Goal: Transaction & Acquisition: Purchase product/service

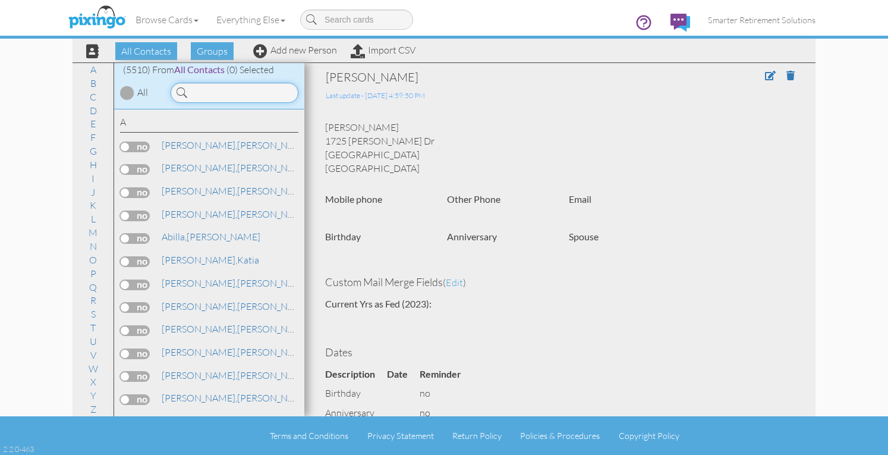
click at [211, 92] on input at bounding box center [235, 93] width 128 height 20
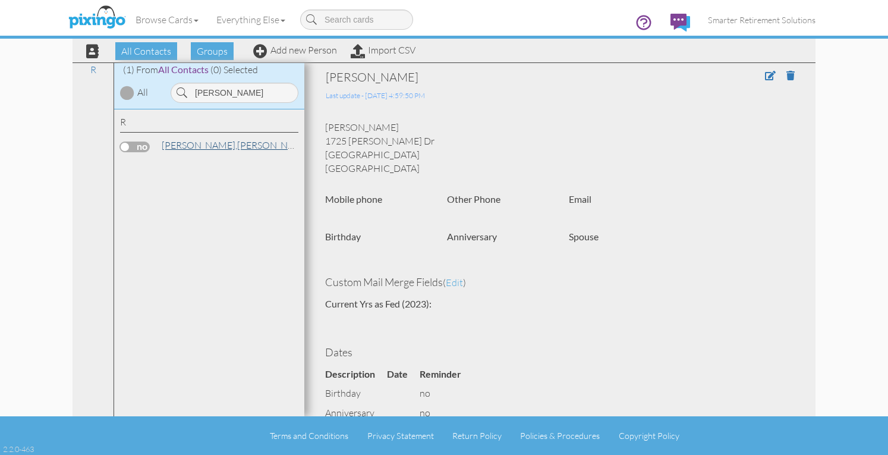
click at [187, 145] on span "[PERSON_NAME]," at bounding box center [200, 145] width 76 height 12
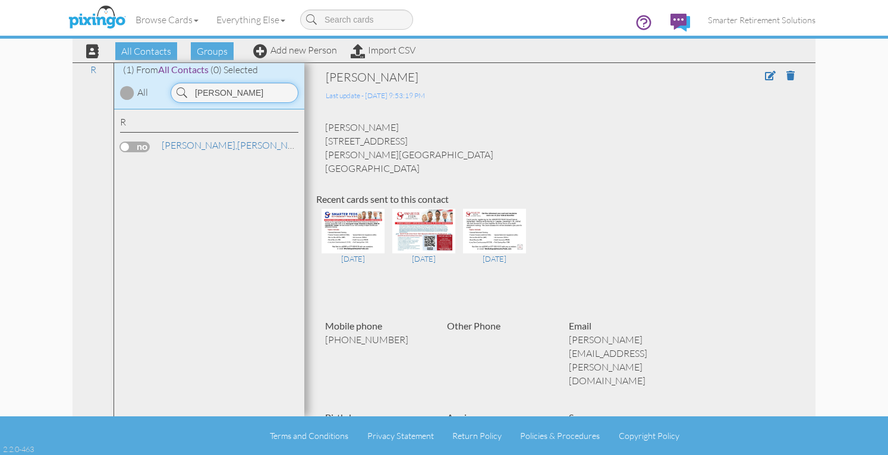
drag, startPoint x: 253, startPoint y: 89, endPoint x: 165, endPoint y: 86, distance: 88.0
click at [165, 86] on div "[PERSON_NAME]" at bounding box center [235, 93] width 140 height 20
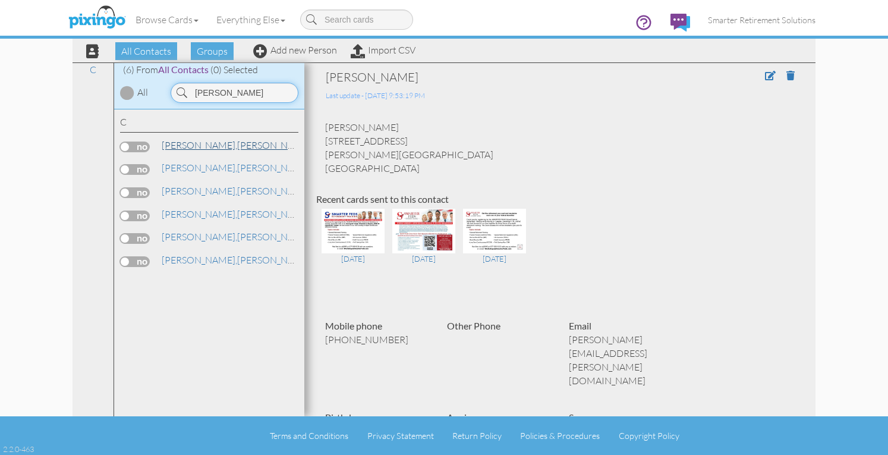
type input "[PERSON_NAME]"
click at [188, 149] on span "[PERSON_NAME]," at bounding box center [200, 145] width 76 height 12
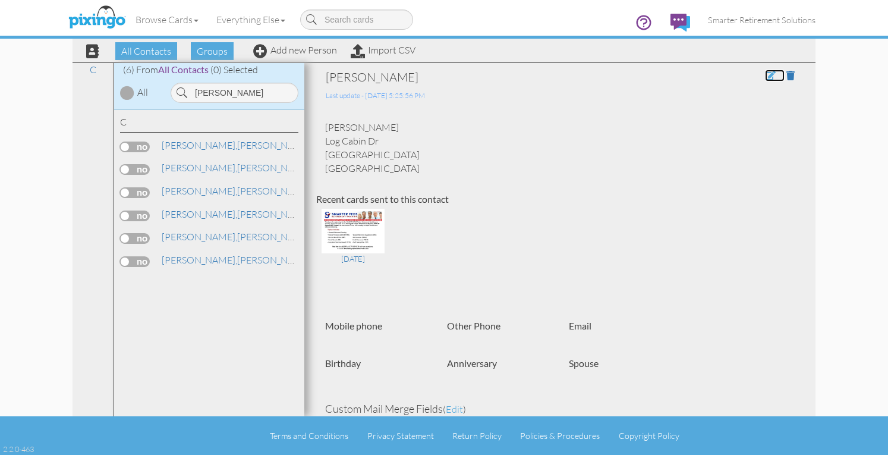
click at [765, 74] on span at bounding box center [770, 76] width 11 height 10
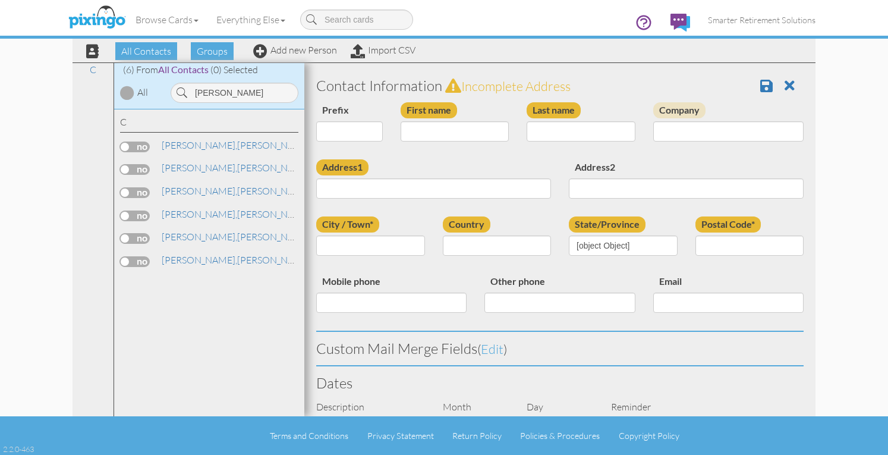
type input "[PERSON_NAME]"
type input "Cannon"
type input "Log Cabin Dr"
type input "Lakeland"
type input "33810"
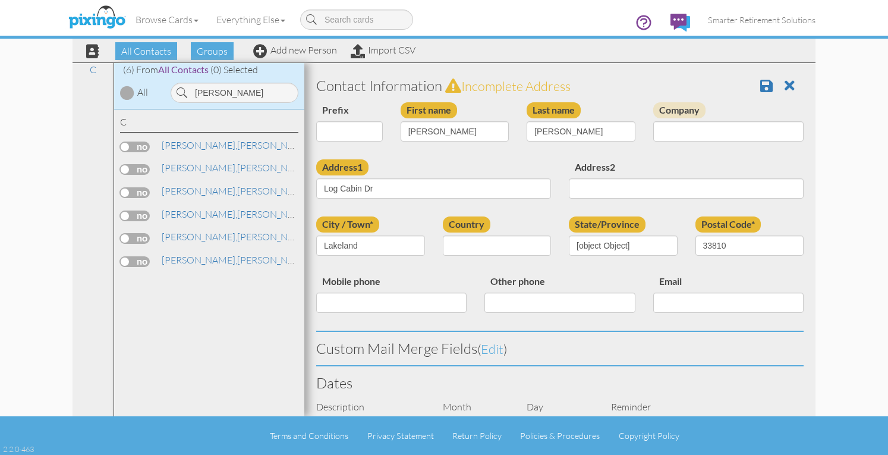
select select "object:17666"
select select "object:17911"
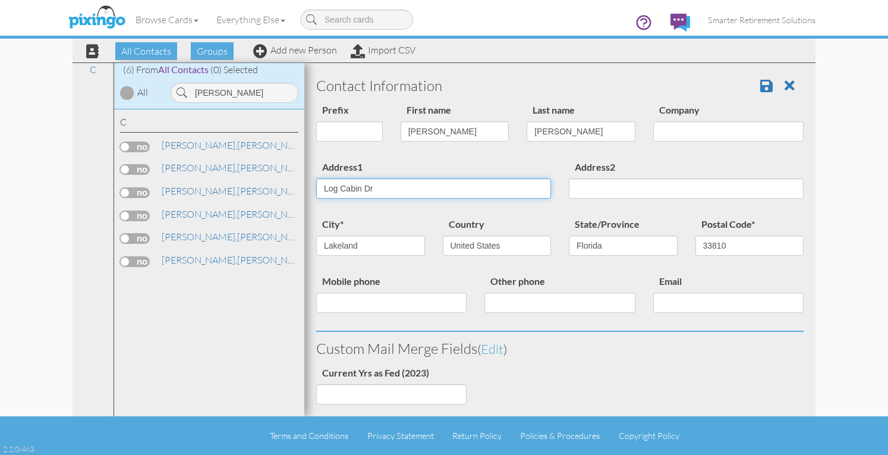
click at [360, 190] on input "Log Cabin Dr" at bounding box center [433, 188] width 235 height 20
type input "[STREET_ADDRESS]"
click at [761, 90] on span at bounding box center [767, 85] width 12 height 14
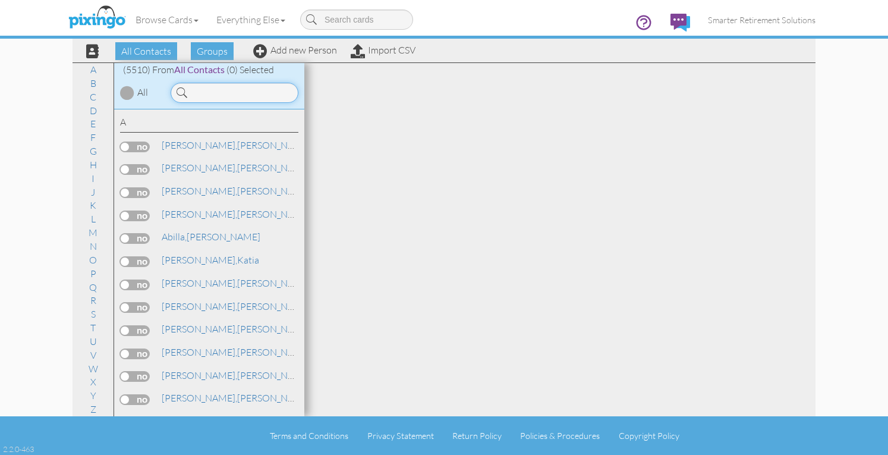
click at [239, 95] on input at bounding box center [235, 93] width 128 height 20
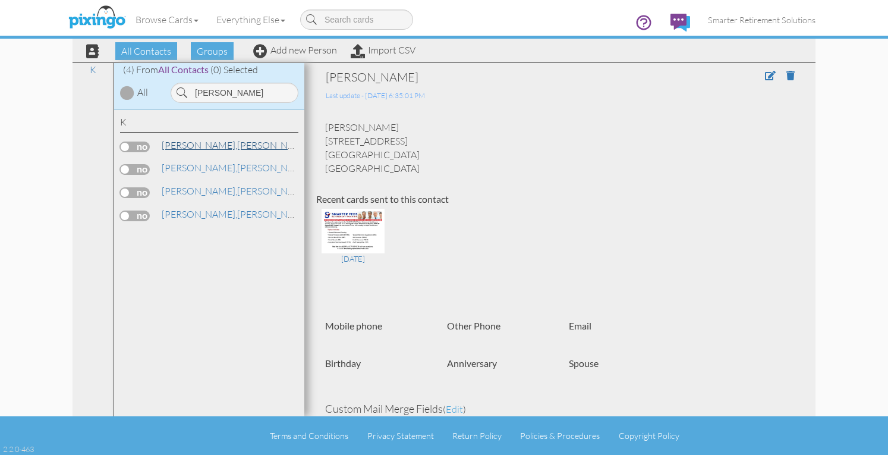
click at [205, 142] on link "Keller, Fernando" at bounding box center [237, 145] width 152 height 14
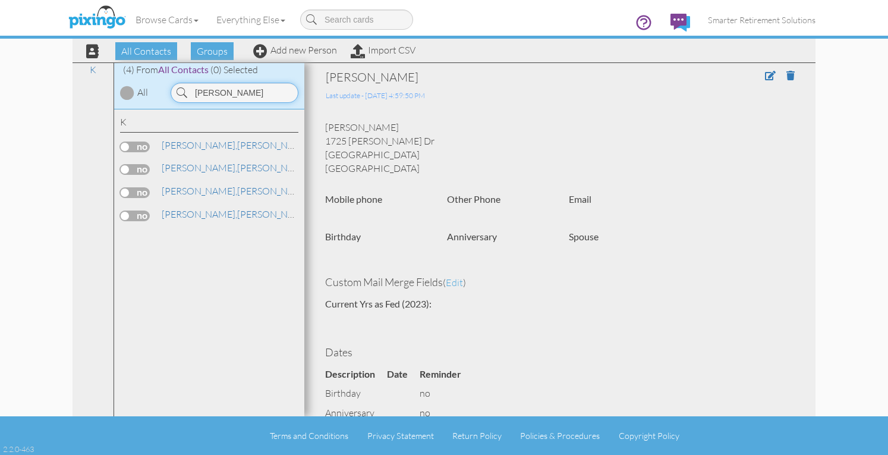
drag, startPoint x: 221, startPoint y: 97, endPoint x: 161, endPoint y: 90, distance: 60.4
click at [161, 90] on div "(4) From All Contacts (0) Selected All keller" at bounding box center [209, 86] width 190 height 46
type input "whitley"
click at [188, 189] on span "[PERSON_NAME]," at bounding box center [200, 191] width 76 height 12
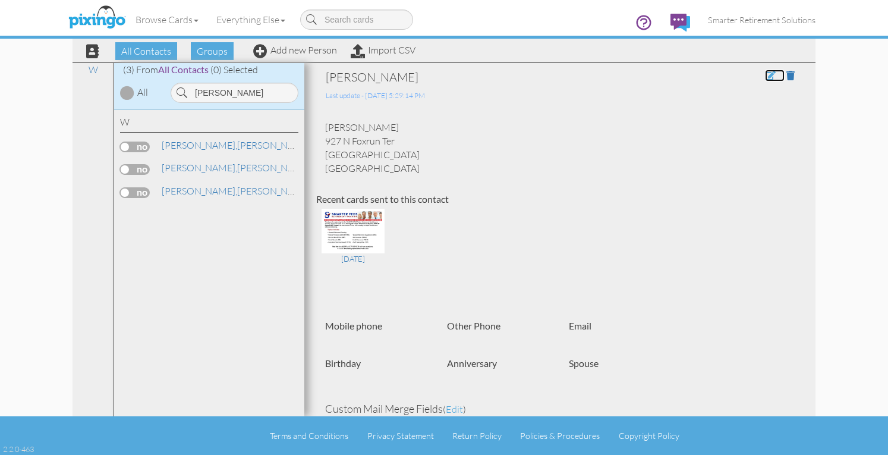
click at [765, 78] on span at bounding box center [770, 76] width 11 height 10
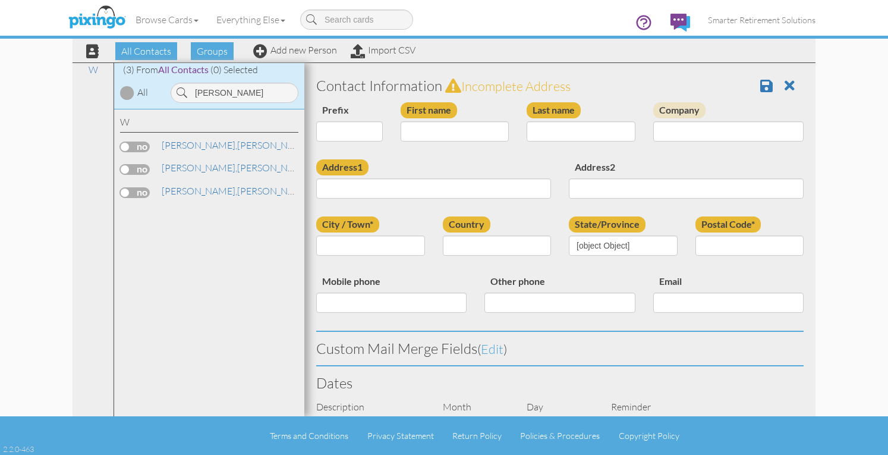
type input "[PERSON_NAME]"
type input "Whitley"
type input "927 N Foxrun Ter"
type input "Inverness"
type input "34453"
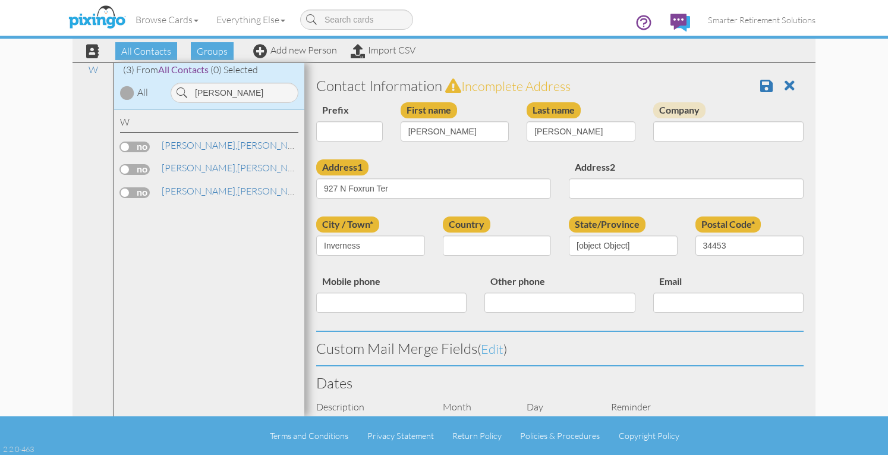
select select "object:19341"
select select "object:19586"
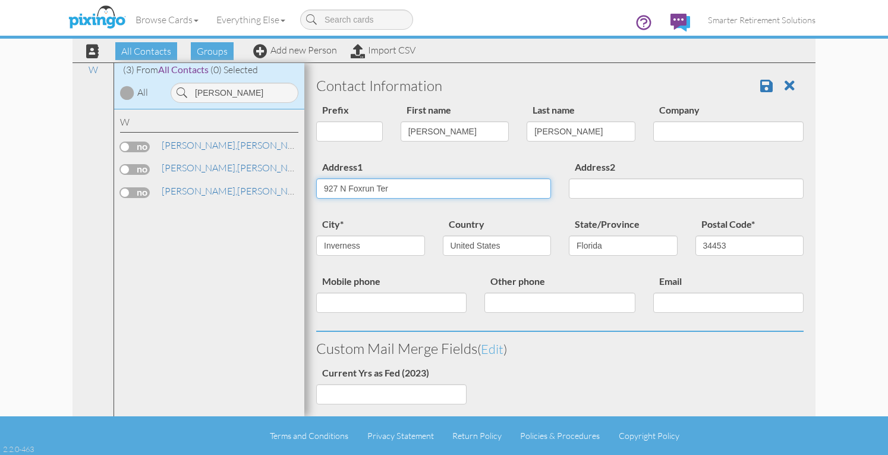
click at [371, 190] on input "927 N Foxrun Ter" at bounding box center [433, 188] width 235 height 20
type input "11726 Forest Park Cir"
type input "Bradenton"
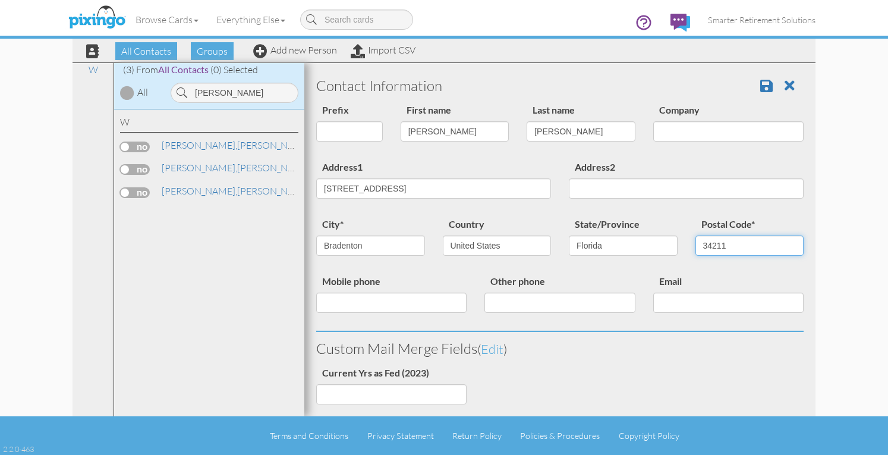
type input "34211"
click at [761, 84] on span at bounding box center [767, 85] width 12 height 14
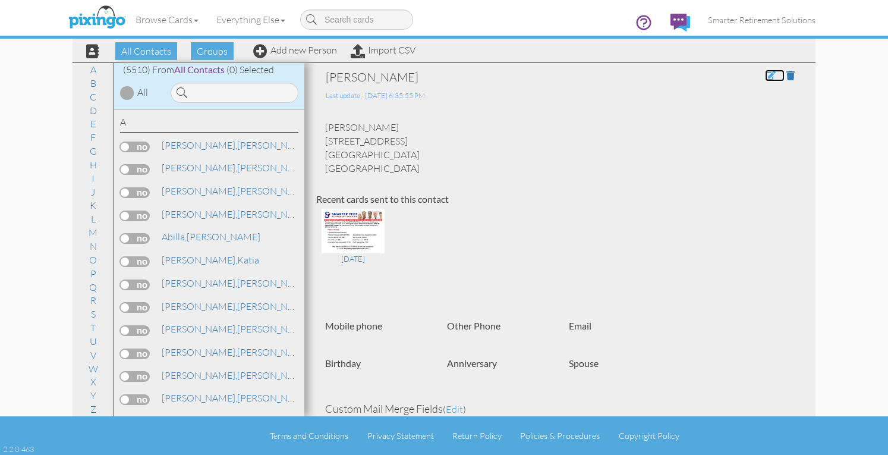
click at [765, 77] on span at bounding box center [770, 76] width 11 height 10
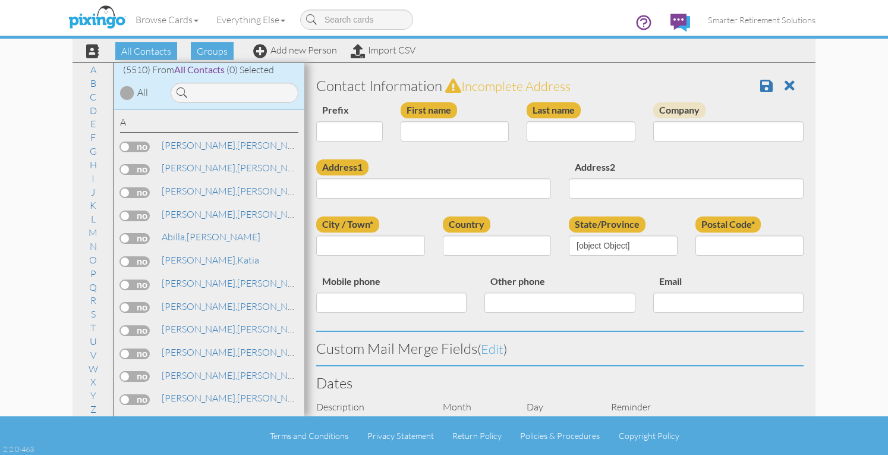
type input "[PERSON_NAME]"
type input "Whitley"
type input "11726 Forest Park Cir"
type input "Bradenton"
type input "34211"
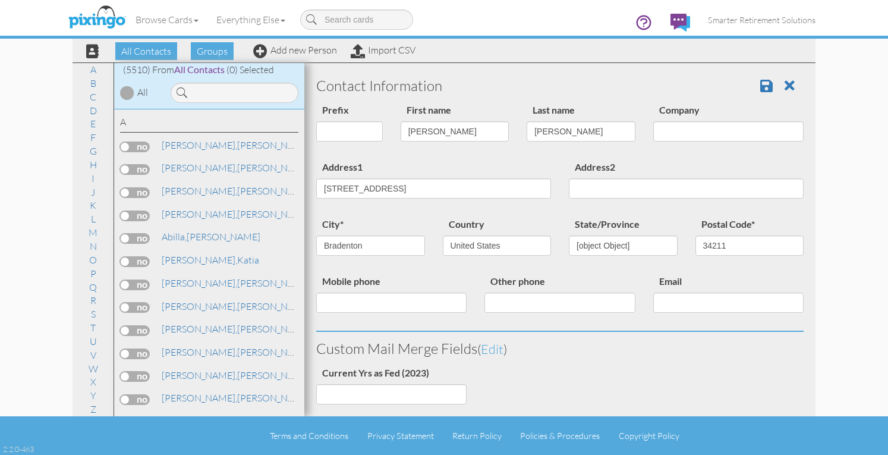
select select "object:17557"
select select "object:17802"
click at [419, 187] on input "11726 Forest Park Cir" at bounding box center [433, 188] width 235 height 20
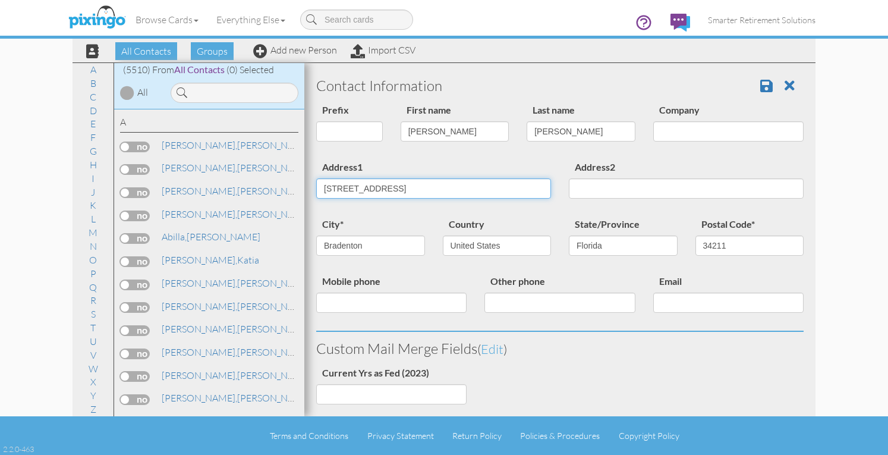
type input "987 N Foxrun Terrace"
type input "Inverness"
type input "34453"
click at [761, 88] on span at bounding box center [767, 85] width 12 height 14
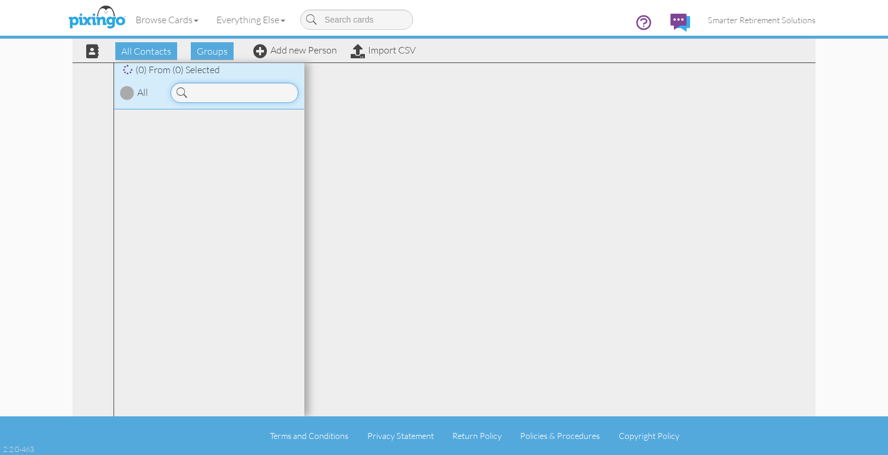
click at [263, 96] on input at bounding box center [235, 93] width 128 height 20
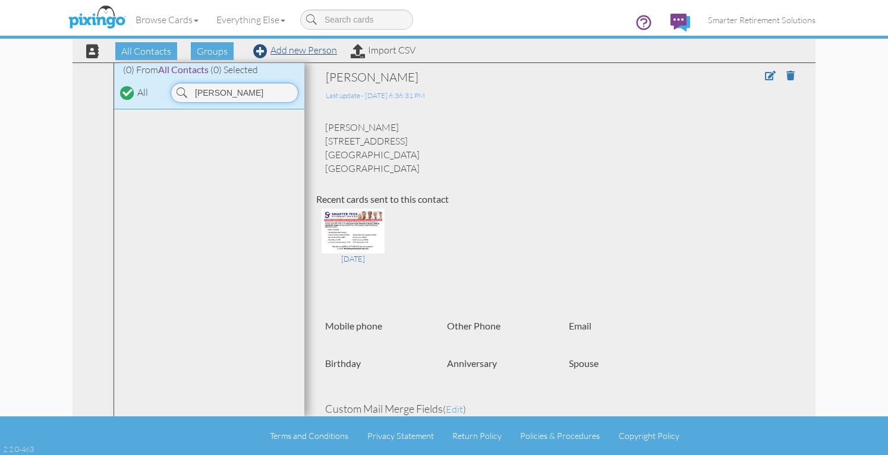
type input "kreiner"
click at [307, 51] on link "Add new Person" at bounding box center [295, 50] width 84 height 12
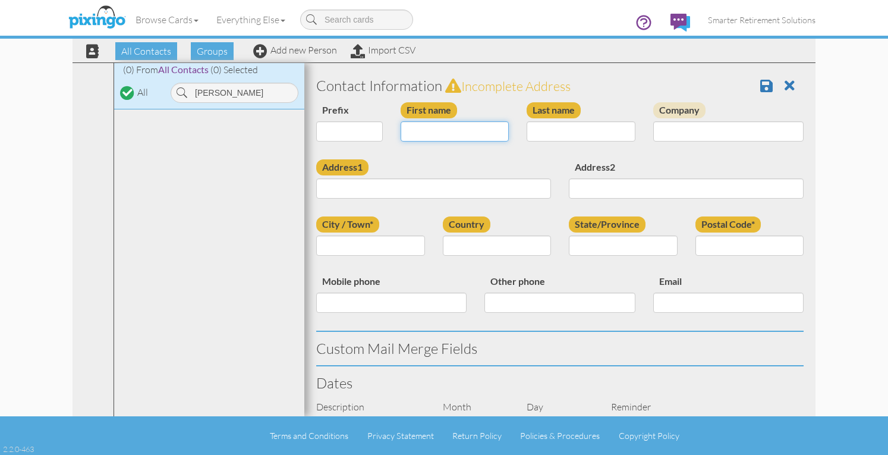
click at [430, 130] on input "First name" at bounding box center [455, 131] width 109 height 20
type input "[PERSON_NAME]"
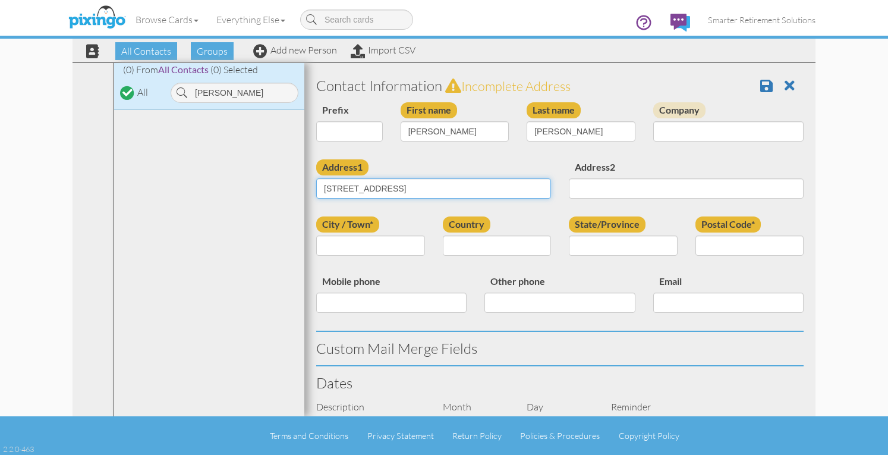
type input "[STREET_ADDRESS]"
type input "Bradenton"
select select "object:4350"
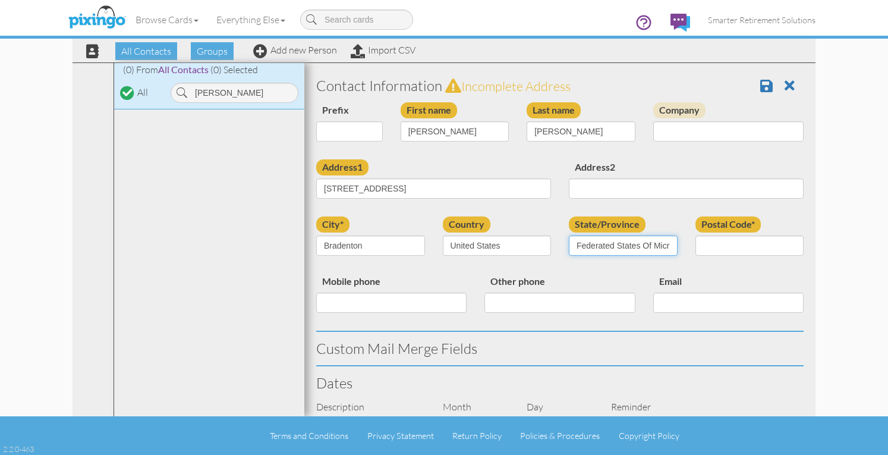
select select "object:4609"
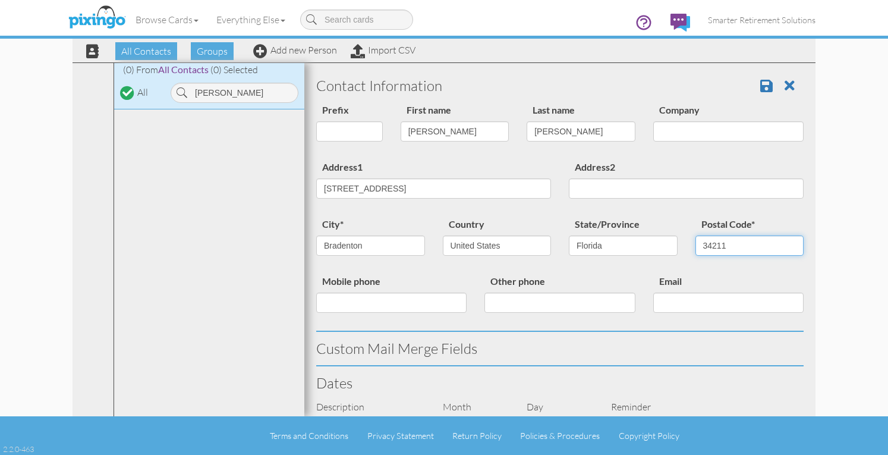
type input "34211"
click at [761, 86] on span at bounding box center [767, 85] width 12 height 14
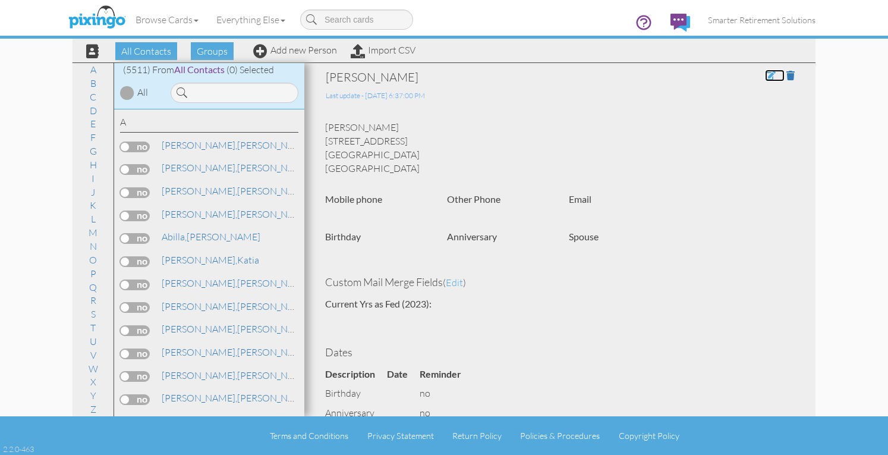
click at [765, 77] on span at bounding box center [770, 76] width 11 height 10
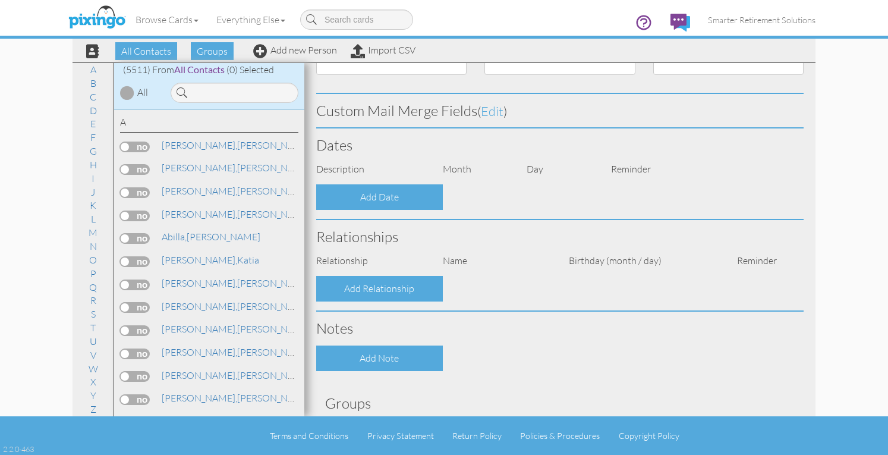
type input "[PERSON_NAME]"
type input "[STREET_ADDRESS]"
type input "Bradenton"
type input "34211"
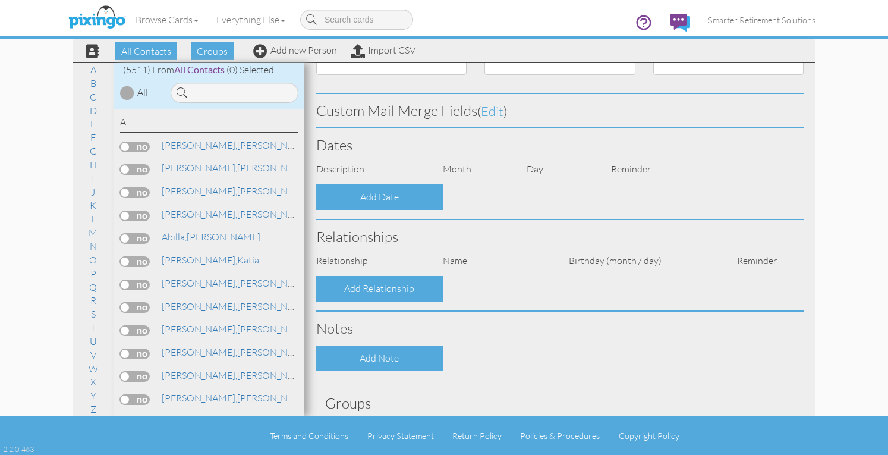
scroll to position [384, 0]
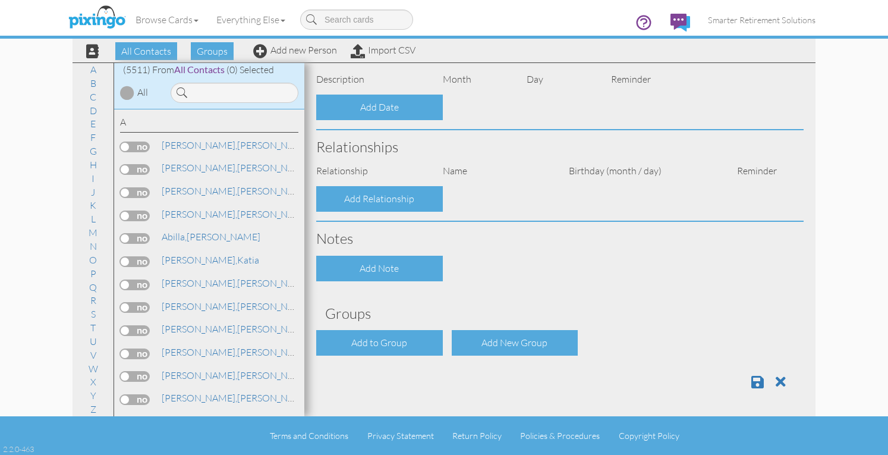
select select "object:17557"
select select "object:17802"
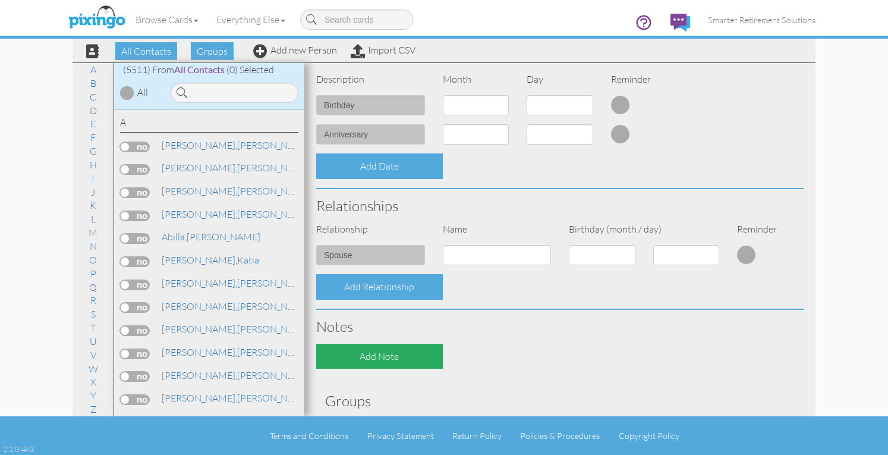
click at [369, 344] on div "Add Note" at bounding box center [379, 357] width 127 height 26
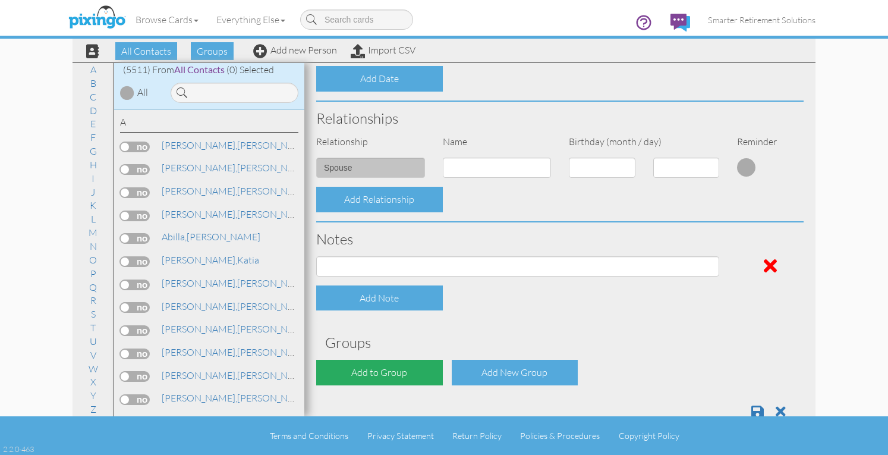
scroll to position [501, 0]
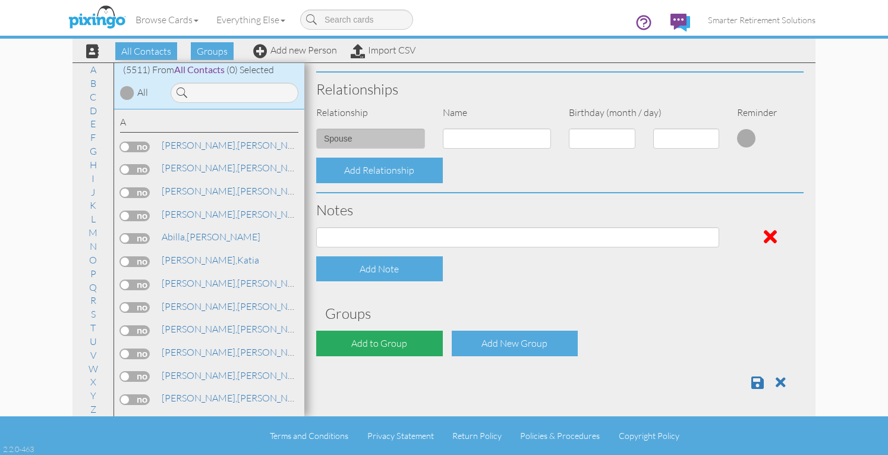
click at [371, 338] on div "Add to Group" at bounding box center [379, 344] width 127 height 26
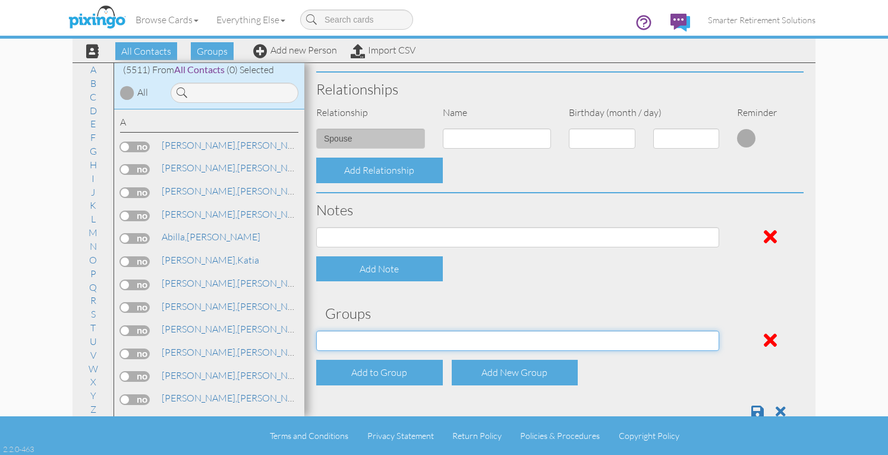
click at [370, 341] on select "04/22/2025 SMARTER FEDS OSD DMEA California 06/25/2025 BOP Onsite 08/12 Puerto …" at bounding box center [517, 341] width 403 height 20
select select "object:17897"
click at [316, 331] on select "04/22/2025 SMARTER FEDS OSD DMEA California 06/25/2025 BOP Onsite 08/12 Puerto …" at bounding box center [517, 341] width 403 height 20
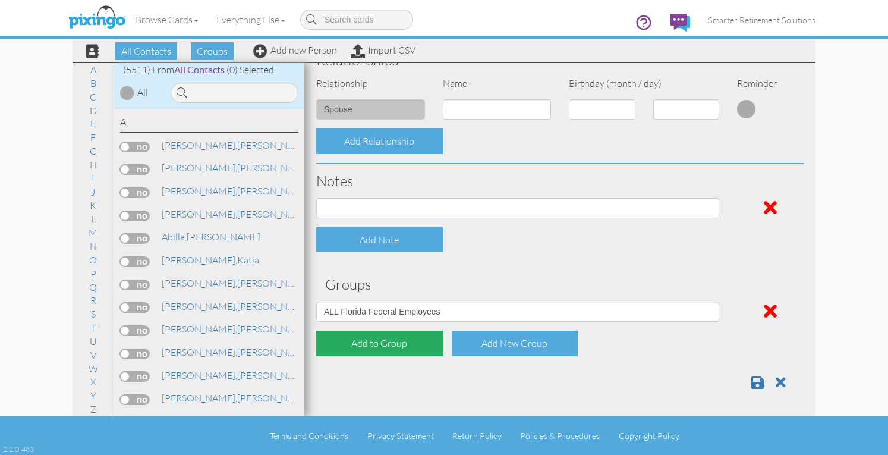
click at [363, 349] on div "Add to Group" at bounding box center [379, 344] width 127 height 26
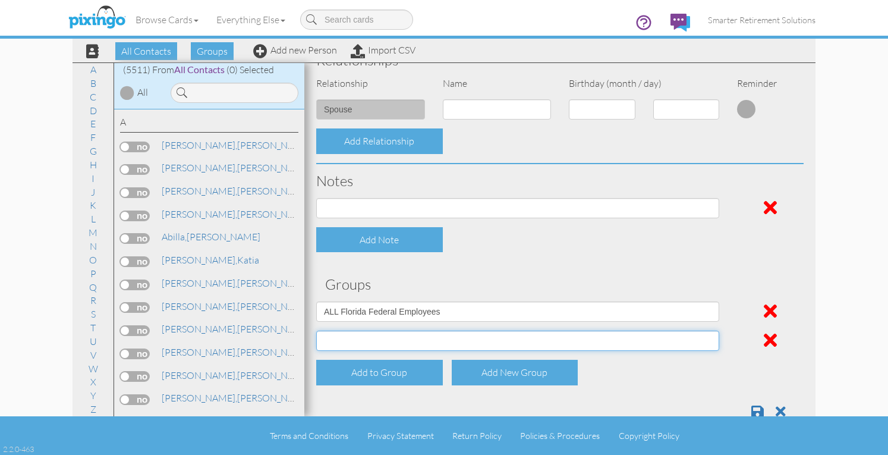
click at [363, 343] on select "04/22/2025 SMARTER FEDS OSD DMEA California 06/25/2025 BOP Onsite 08/12 Puerto …" at bounding box center [517, 341] width 403 height 20
select select "object:17947"
click at [316, 331] on select "04/22/2025 SMARTER FEDS OSD DMEA California 06/25/2025 BOP Onsite 08/12 Puerto …" at bounding box center [517, 341] width 403 height 20
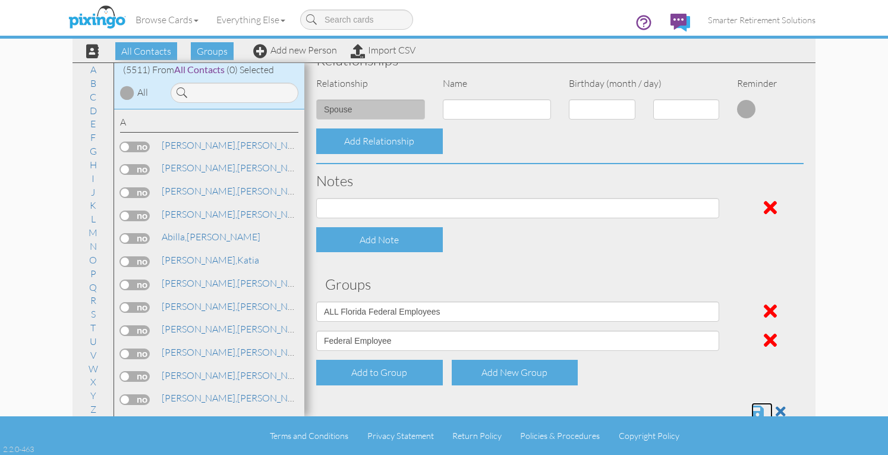
click at [752, 408] on span at bounding box center [758, 411] width 12 height 14
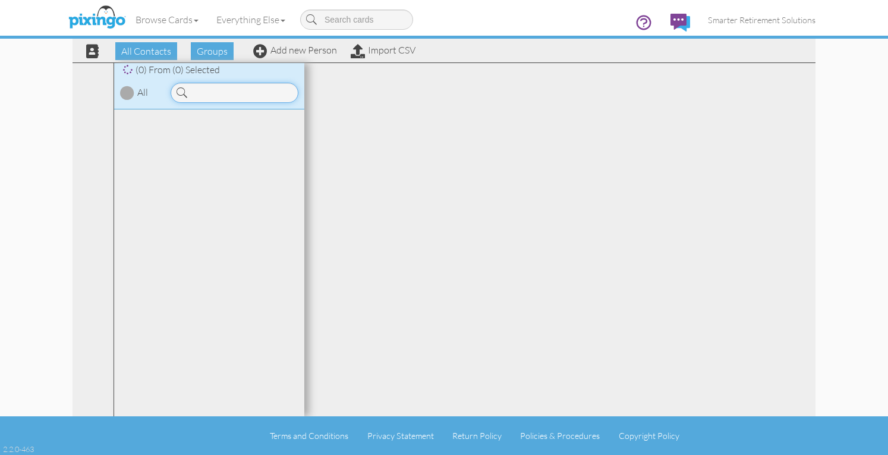
click at [265, 95] on input at bounding box center [235, 93] width 128 height 20
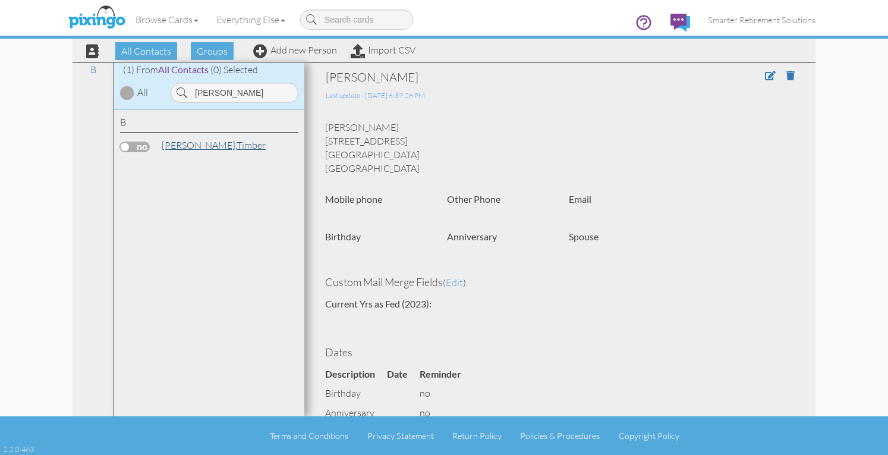
click at [212, 144] on link "[PERSON_NAME], Timber" at bounding box center [214, 145] width 106 height 14
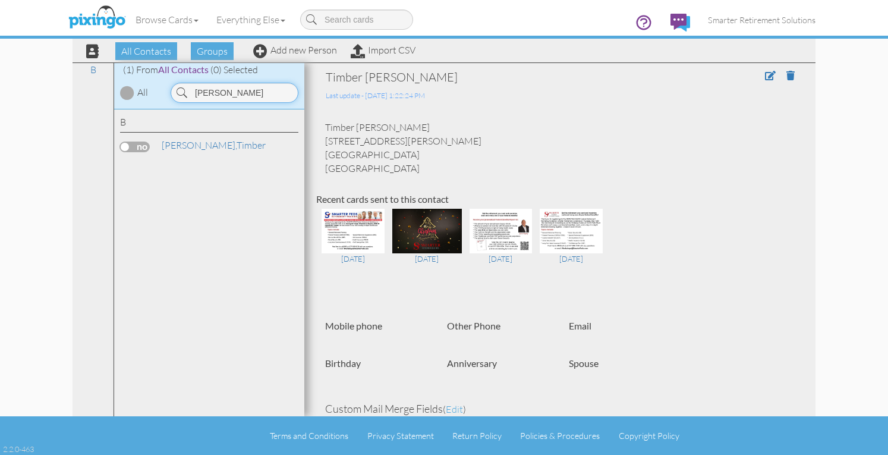
drag, startPoint x: 241, startPoint y: 93, endPoint x: 186, endPoint y: 93, distance: 54.7
click at [186, 93] on div "[PERSON_NAME]" at bounding box center [235, 93] width 128 height 20
click at [178, 148] on span "[PERSON_NAME]," at bounding box center [200, 145] width 76 height 12
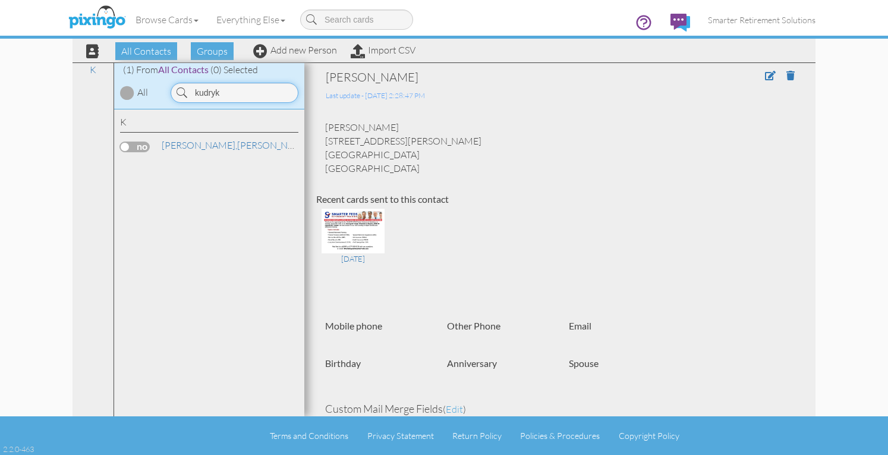
drag, startPoint x: 234, startPoint y: 96, endPoint x: 168, endPoint y: 86, distance: 67.4
click at [168, 86] on div "kudryk" at bounding box center [235, 93] width 140 height 20
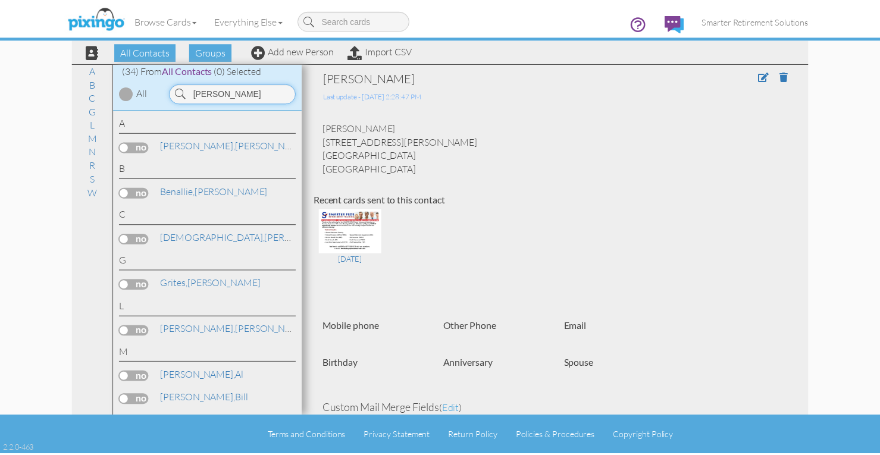
scroll to position [178, 0]
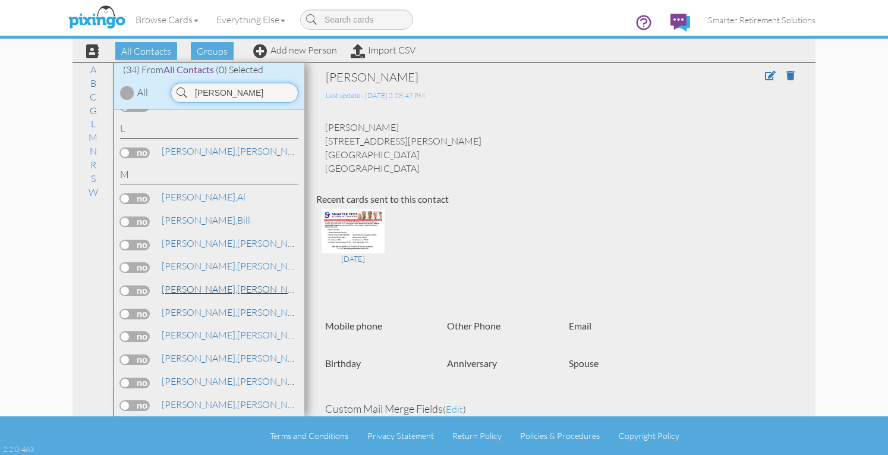
type input "[PERSON_NAME]"
click at [207, 287] on link "[PERSON_NAME]" at bounding box center [237, 289] width 152 height 14
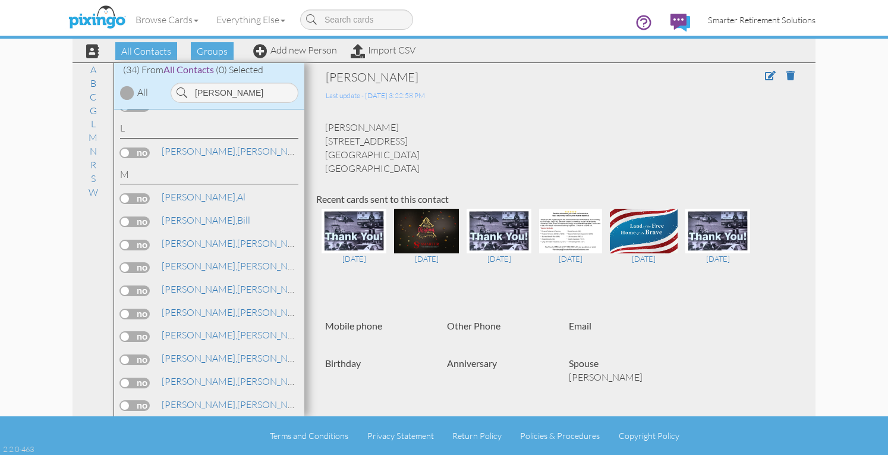
click at [724, 23] on span "Smarter Retirement Solutions" at bounding box center [762, 20] width 108 height 10
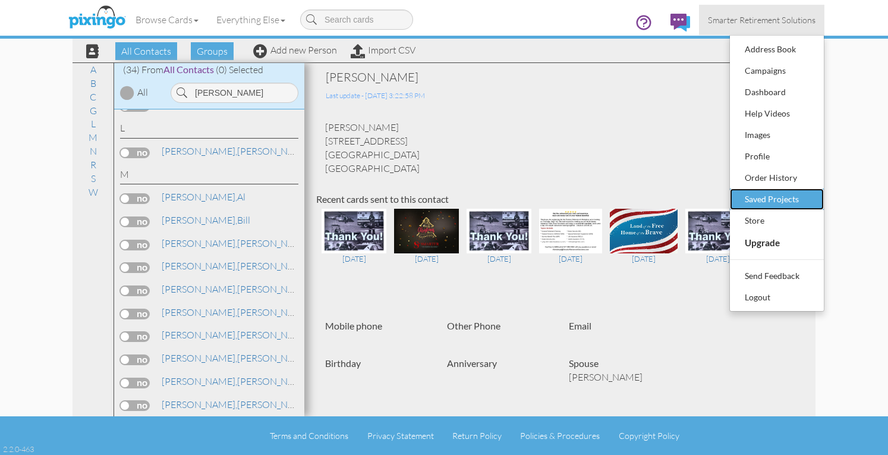
click at [754, 197] on div "Saved Projects" at bounding box center [777, 199] width 70 height 18
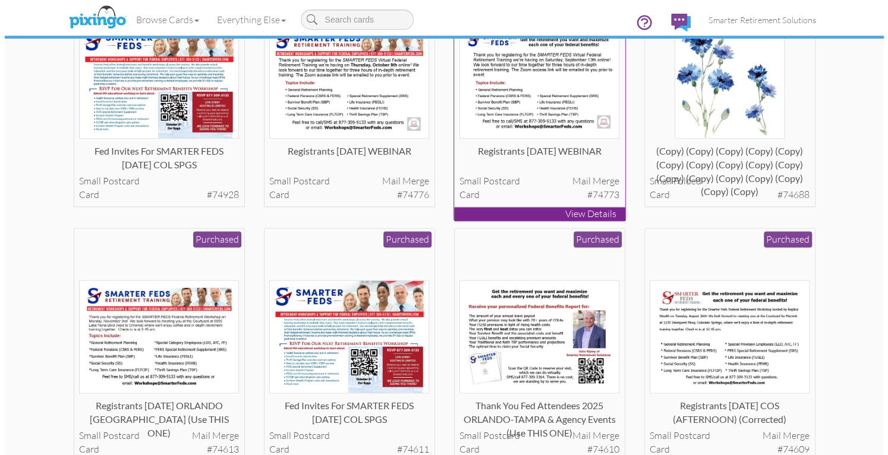
scroll to position [773, 0]
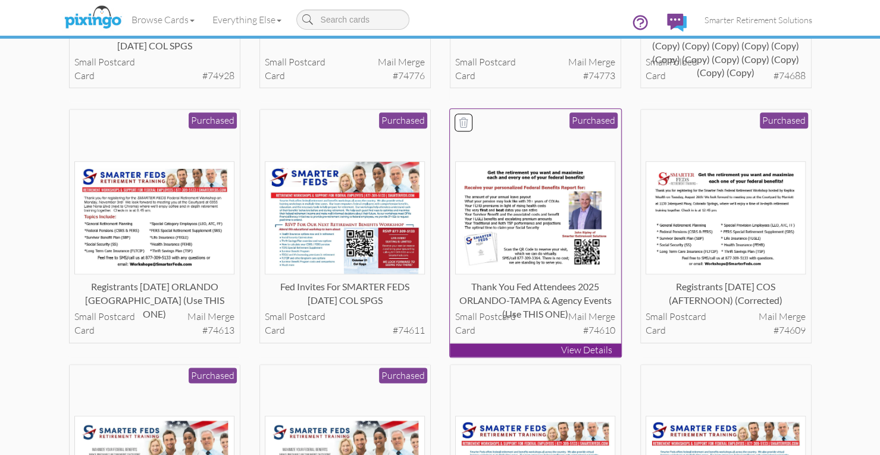
click at [528, 199] on img at bounding box center [535, 218] width 160 height 114
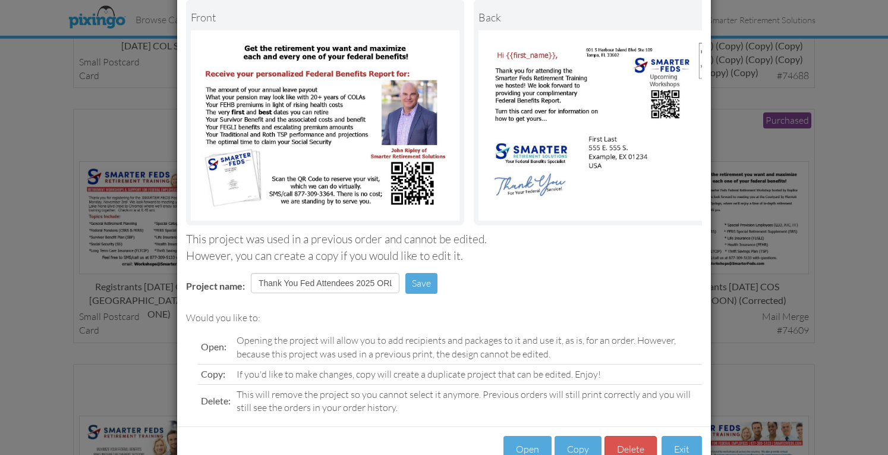
scroll to position [109, 0]
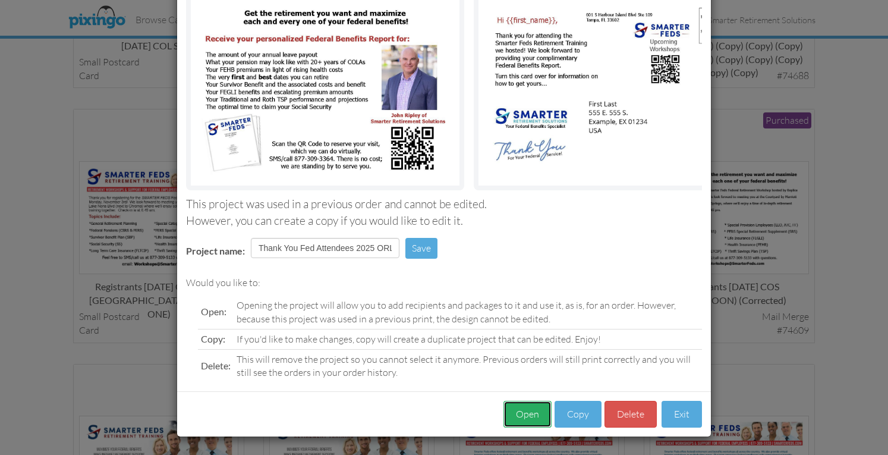
click at [525, 414] on button "Open" at bounding box center [528, 414] width 48 height 27
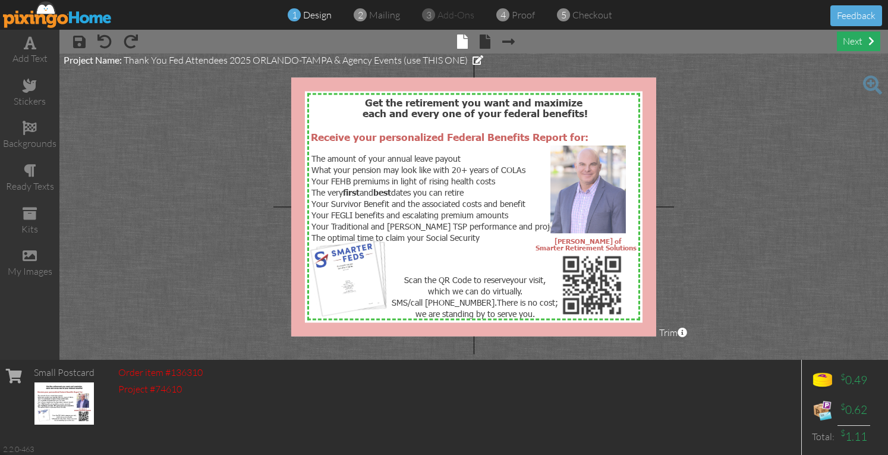
click at [858, 40] on div "next" at bounding box center [858, 42] width 43 height 20
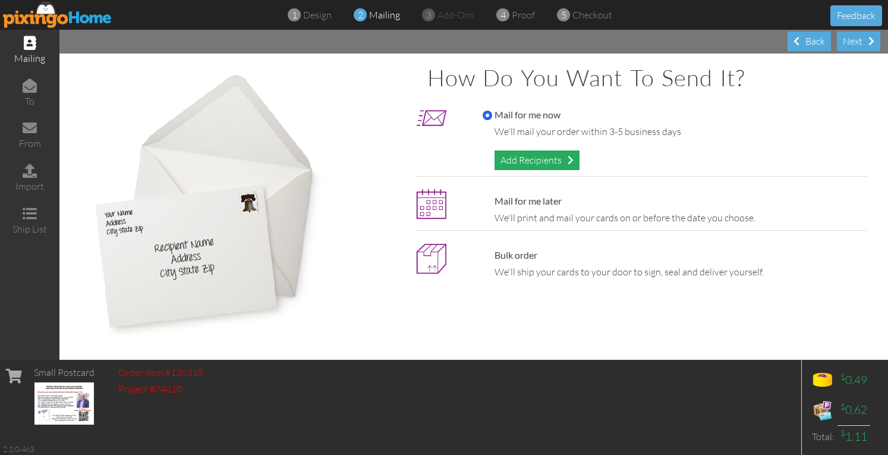
click at [536, 153] on div "Add Recipients" at bounding box center [537, 160] width 85 height 20
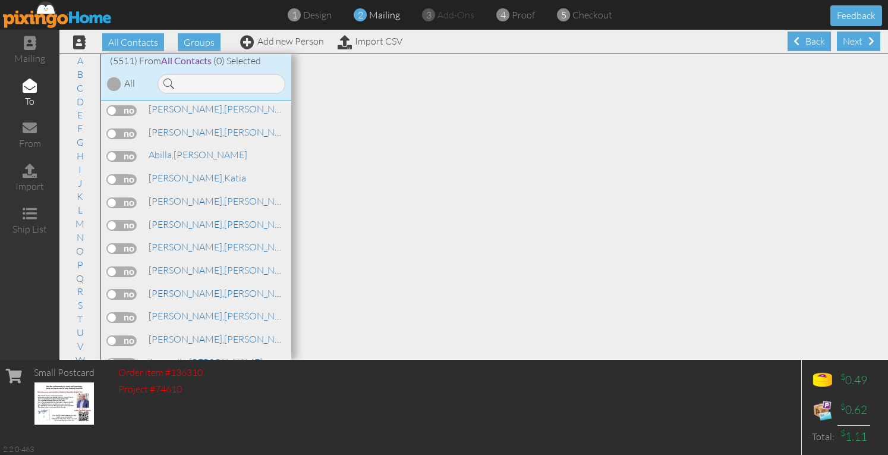
scroll to position [119, 0]
click at [224, 85] on input at bounding box center [222, 84] width 128 height 20
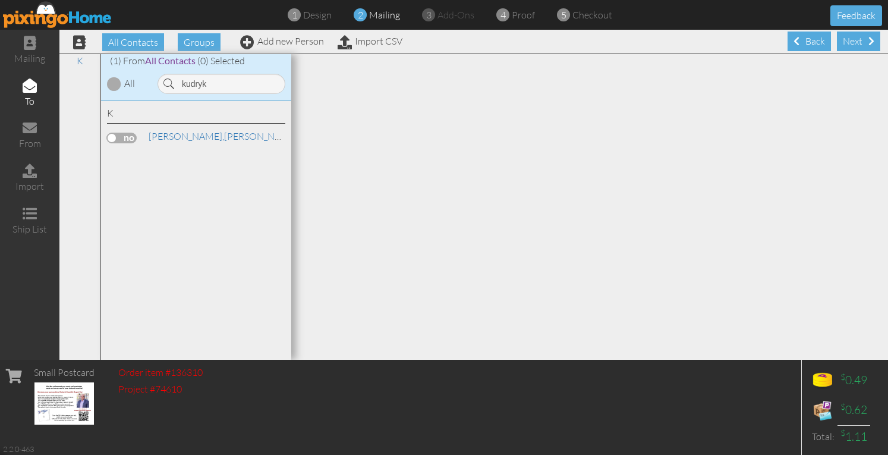
click at [132, 138] on label at bounding box center [122, 138] width 30 height 11
click at [0, 0] on input "checkbox" at bounding box center [0, 0] width 0 height 0
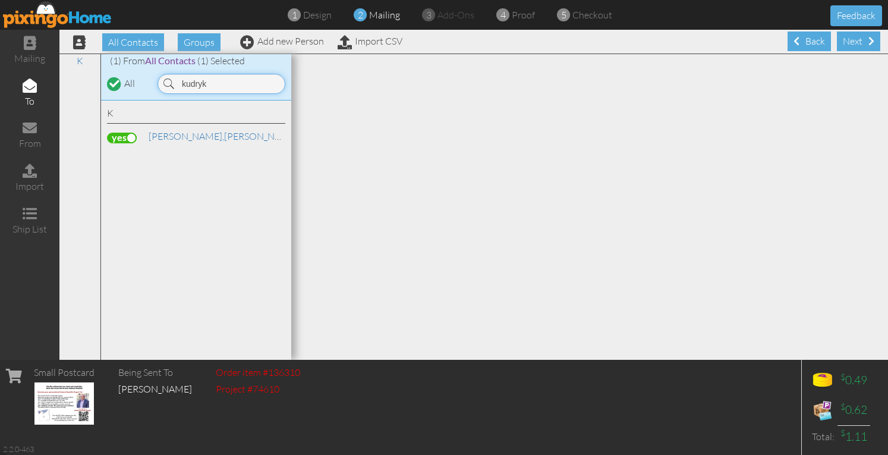
click at [211, 81] on input "kudryk" at bounding box center [222, 84] width 128 height 20
click at [131, 136] on label at bounding box center [122, 138] width 30 height 11
click at [0, 0] on input "checkbox" at bounding box center [0, 0] width 0 height 0
drag, startPoint x: 207, startPoint y: 84, endPoint x: 175, endPoint y: 80, distance: 32.4
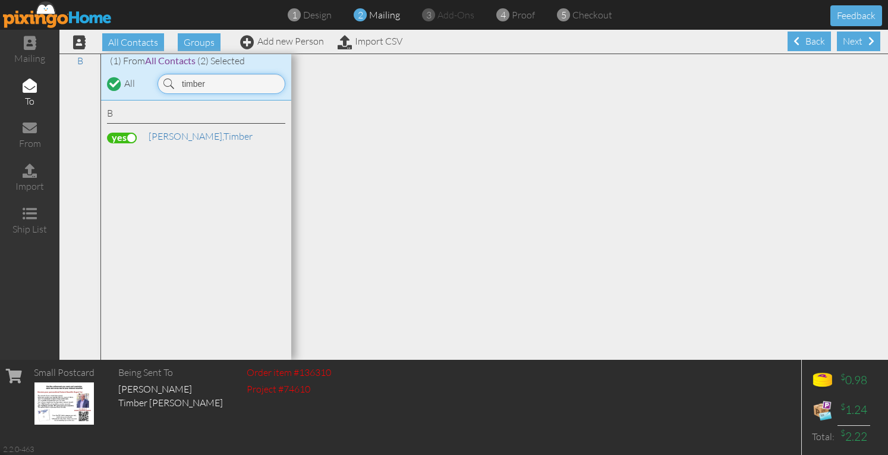
click at [175, 80] on input "timber" at bounding box center [222, 84] width 128 height 20
click at [133, 139] on label at bounding box center [122, 138] width 30 height 11
click at [0, 0] on input "checkbox" at bounding box center [0, 0] width 0 height 0
drag, startPoint x: 217, startPoint y: 87, endPoint x: 164, endPoint y: 76, distance: 54.1
click at [165, 76] on div "kreiner" at bounding box center [222, 84] width 128 height 20
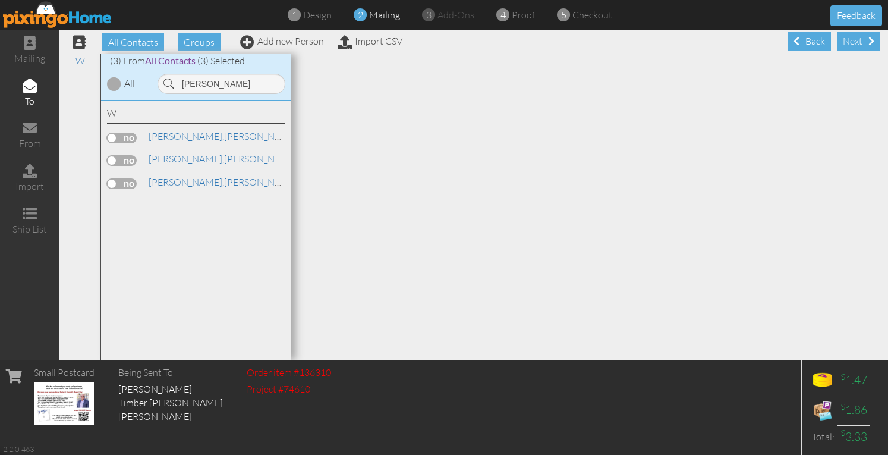
click at [131, 183] on label at bounding box center [122, 183] width 30 height 11
click at [0, 0] on input "checkbox" at bounding box center [0, 0] width 0 height 0
drag, startPoint x: 201, startPoint y: 81, endPoint x: 145, endPoint y: 74, distance: 56.4
click at [145, 74] on div "(3) From All Contacts (4) Selected All whitley" at bounding box center [196, 77] width 190 height 46
click at [129, 137] on label at bounding box center [122, 138] width 30 height 11
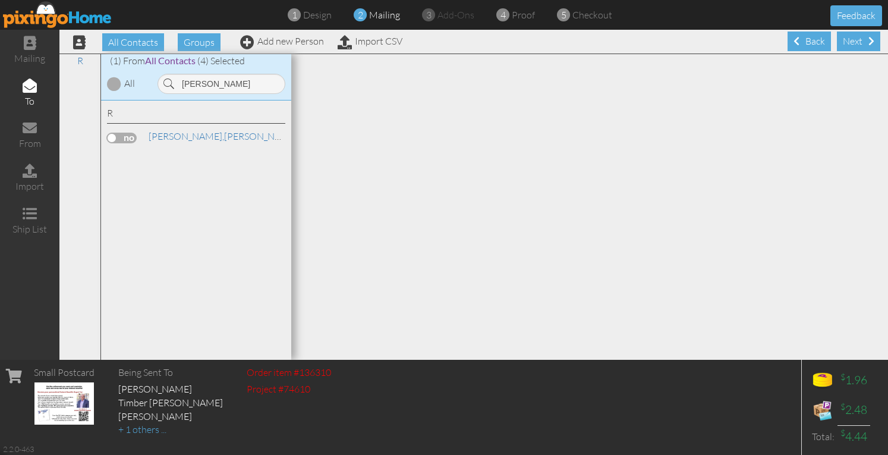
click at [0, 0] on input "checkbox" at bounding box center [0, 0] width 0 height 0
drag, startPoint x: 221, startPoint y: 83, endPoint x: 106, endPoint y: 75, distance: 115.0
click at [107, 75] on div "(1) From All Contacts (5) Selected All ramsay" at bounding box center [196, 77] width 190 height 46
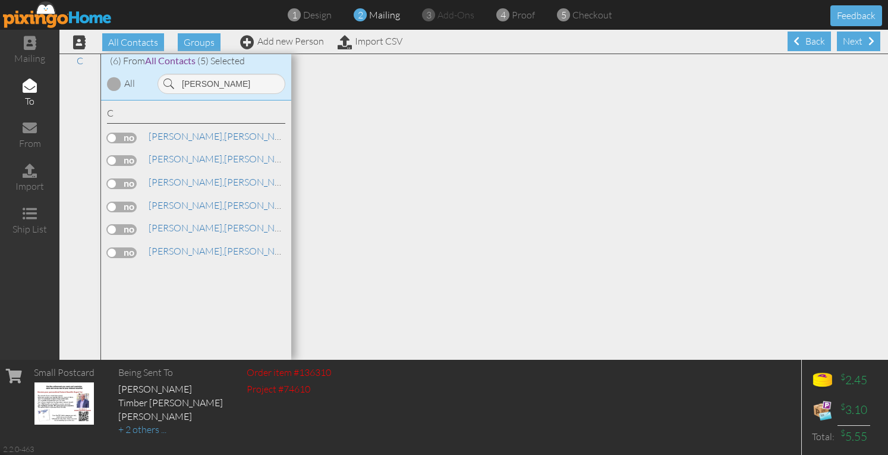
click at [128, 136] on label at bounding box center [122, 138] width 30 height 11
click at [0, 0] on input "checkbox" at bounding box center [0, 0] width 0 height 0
drag, startPoint x: 224, startPoint y: 86, endPoint x: 172, endPoint y: 78, distance: 51.8
click at [172, 78] on div "cannon" at bounding box center [222, 84] width 128 height 20
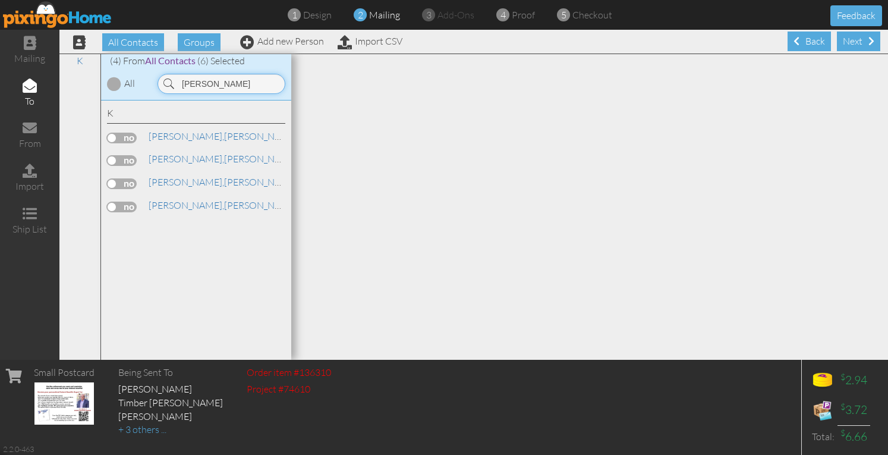
type input "keller"
click at [136, 137] on label at bounding box center [122, 138] width 30 height 11
click at [0, 0] on input "checkbox" at bounding box center [0, 0] width 0 height 0
click at [848, 42] on div "Next" at bounding box center [858, 42] width 43 height 20
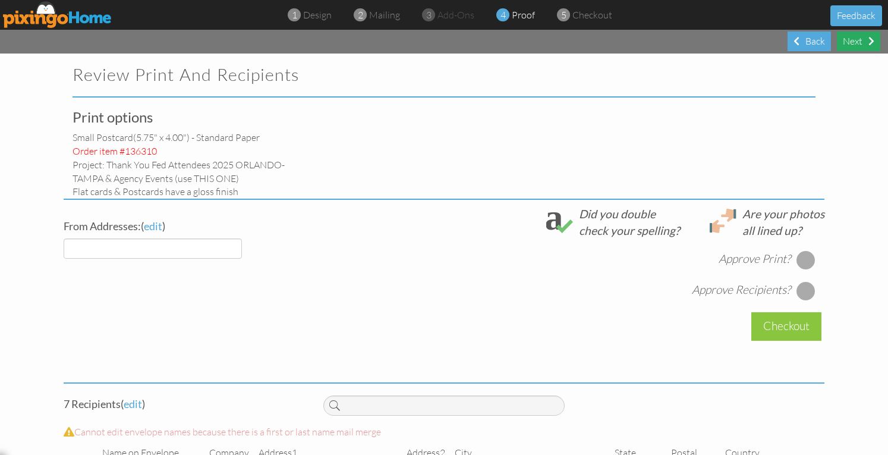
select select "object:50299"
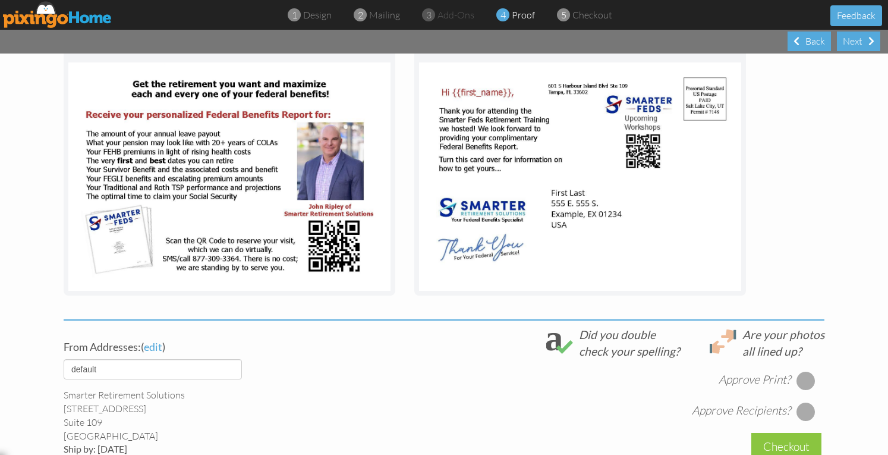
scroll to position [369, 0]
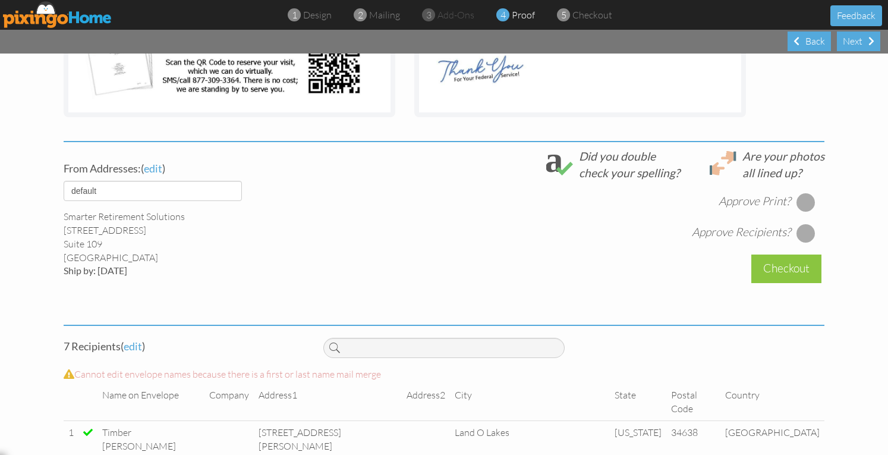
click at [800, 202] on div at bounding box center [806, 202] width 19 height 19
click at [799, 233] on div at bounding box center [806, 233] width 19 height 19
click at [781, 269] on div "Checkout" at bounding box center [787, 269] width 70 height 28
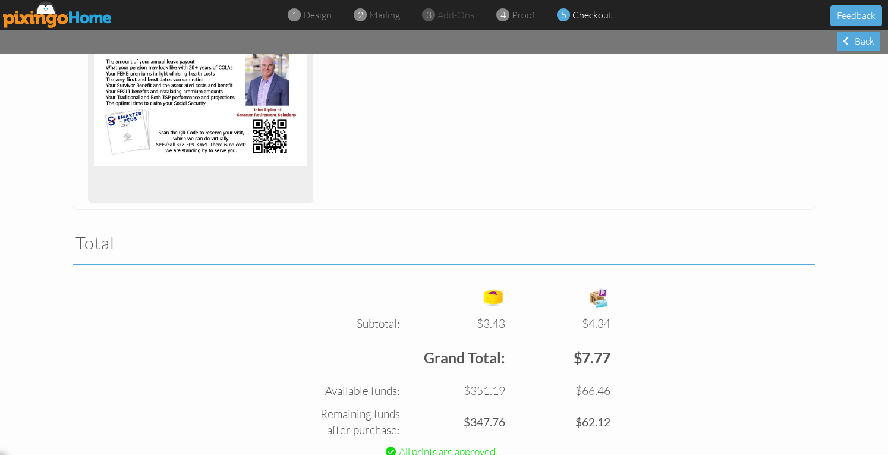
scroll to position [312, 0]
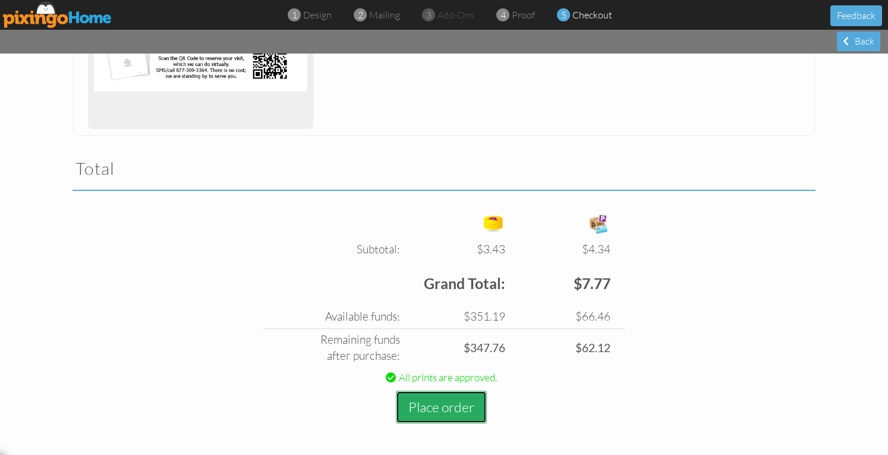
click at [442, 409] on button "Place order" at bounding box center [441, 407] width 91 height 33
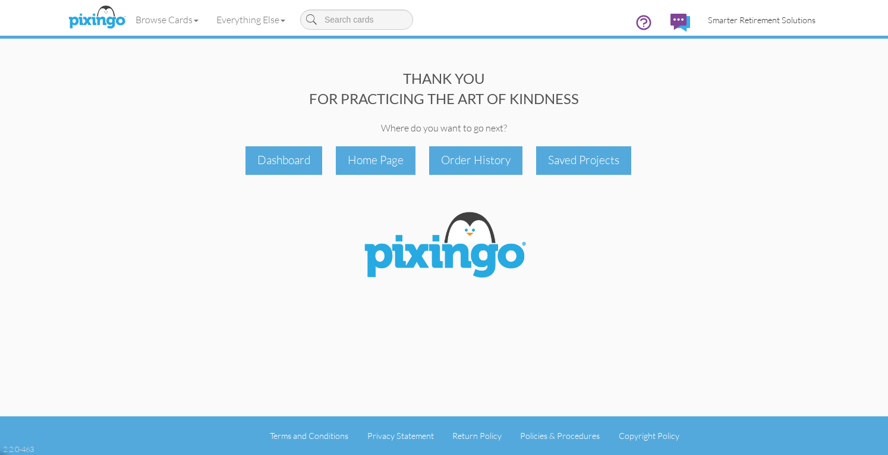
click at [780, 24] on span "Smarter Retirement Solutions" at bounding box center [762, 20] width 108 height 10
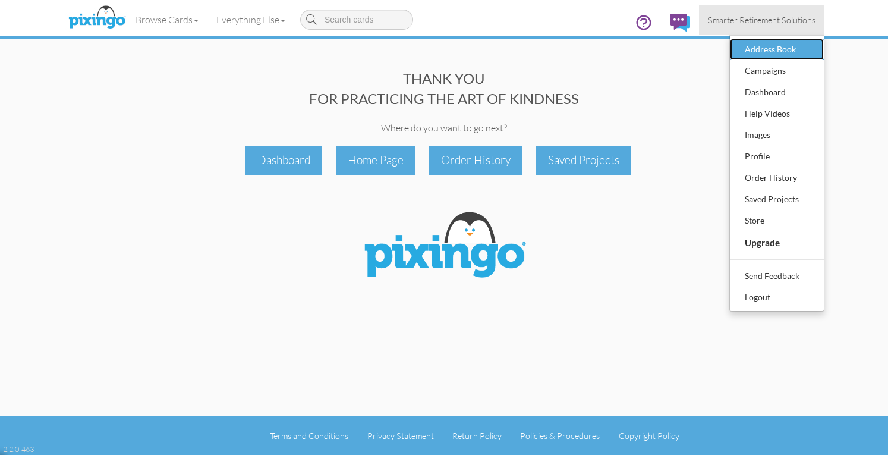
click at [770, 50] on div "Address Book" at bounding box center [777, 49] width 70 height 18
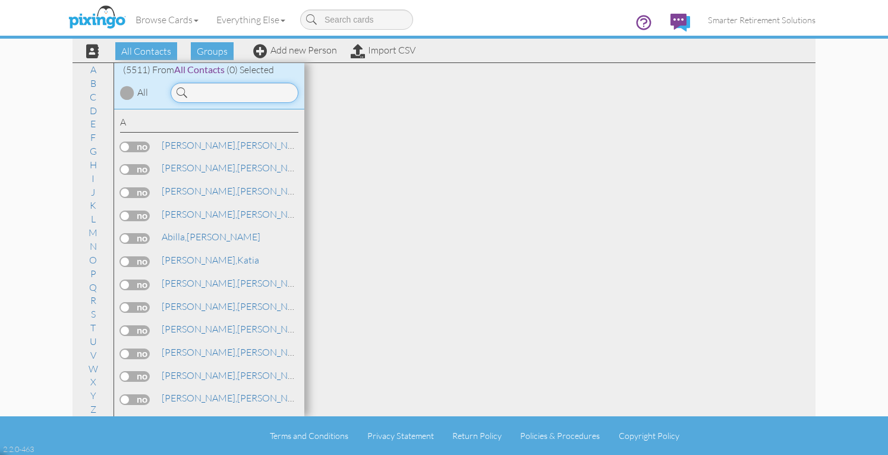
click at [230, 92] on input at bounding box center [235, 93] width 128 height 20
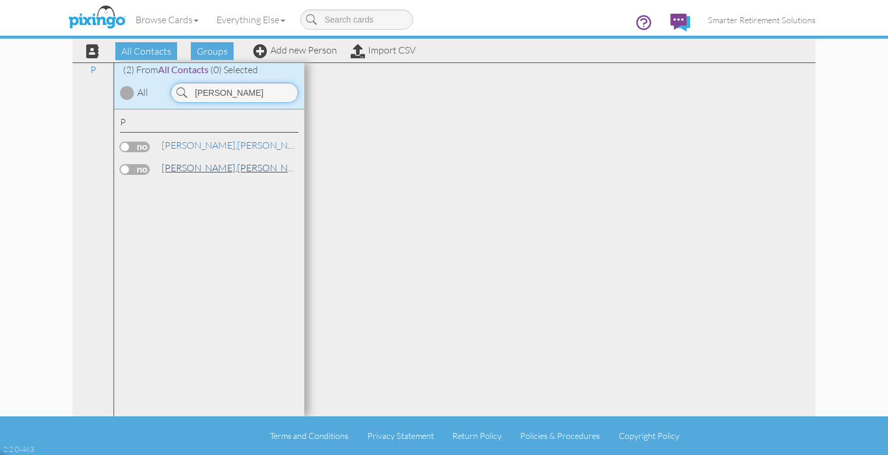
type input "[PERSON_NAME]"
click at [208, 164] on link "Porter, Susan" at bounding box center [237, 168] width 152 height 14
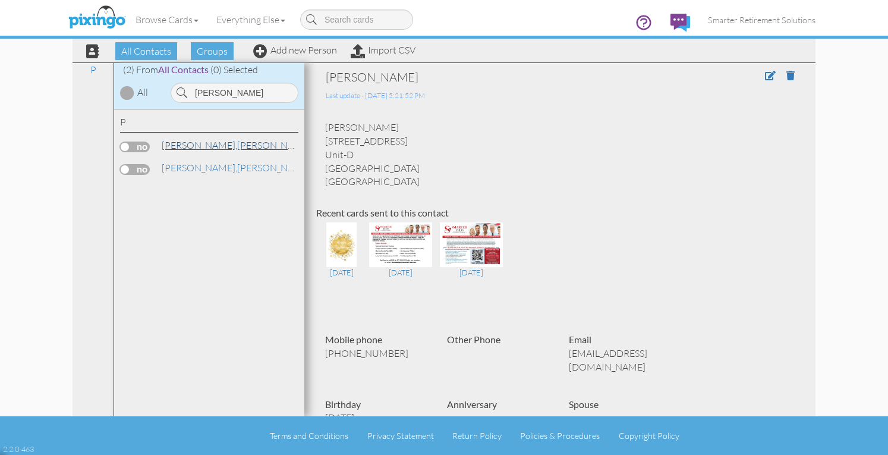
click at [207, 150] on link "Porter, Douglas" at bounding box center [237, 145] width 152 height 14
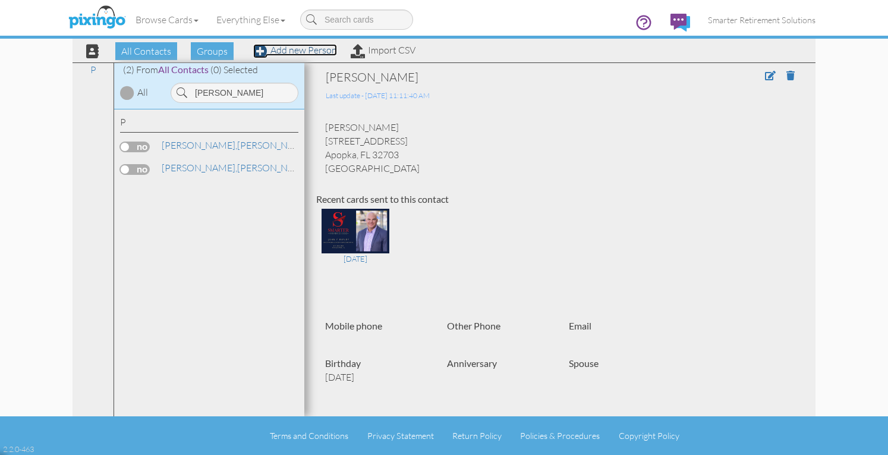
click at [285, 54] on link "Add new Person" at bounding box center [295, 50] width 84 height 12
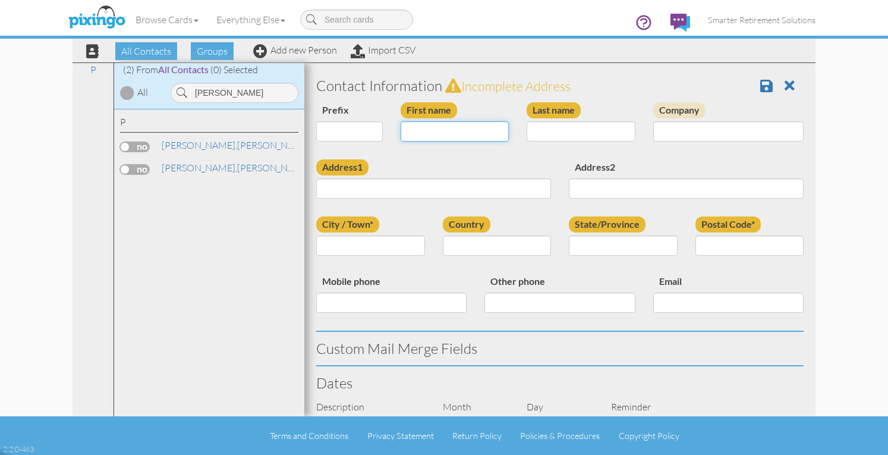
click at [431, 131] on input "First name" at bounding box center [455, 131] width 109 height 20
type input "[PERSON_NAME]"
click at [586, 130] on input "Last name" at bounding box center [581, 131] width 109 height 20
type input "Porter"
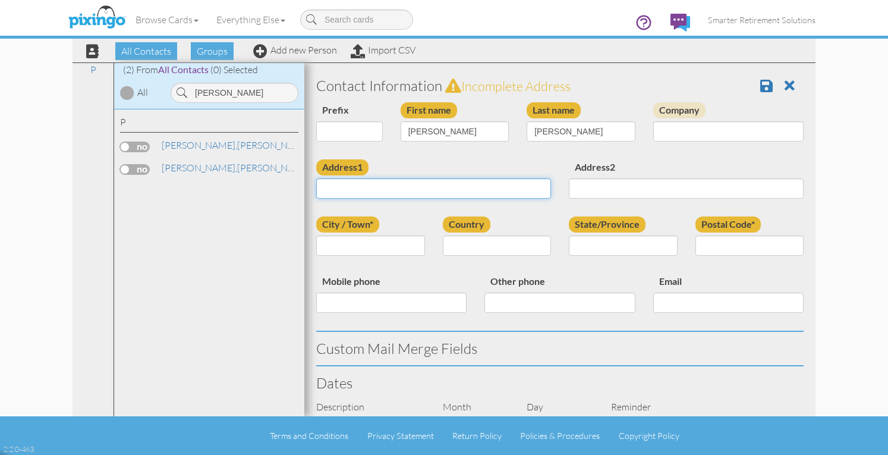
paste input "9822 Keyser Point Rd. Ocean City, Maryland 21842 United States"
type input "9822 Keyser Point Rd. Ocean City, Maryland 21842 United States"
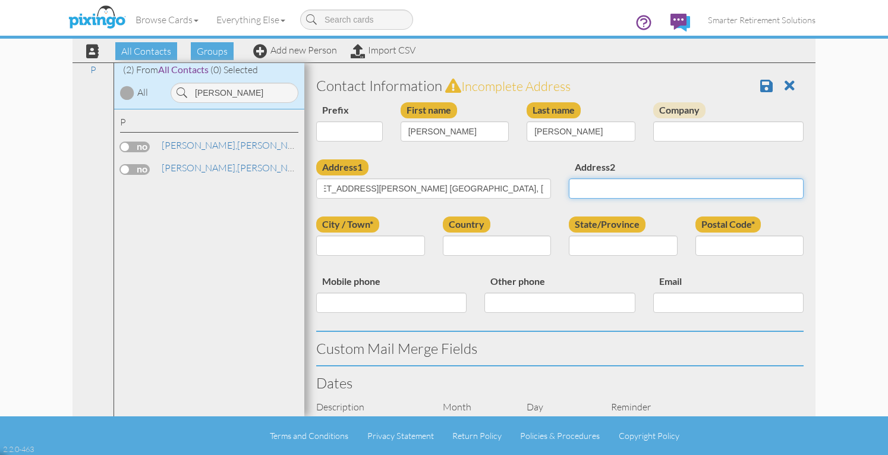
scroll to position [0, 0]
type input "[GEOGRAPHIC_DATA]"
select select "object:62636"
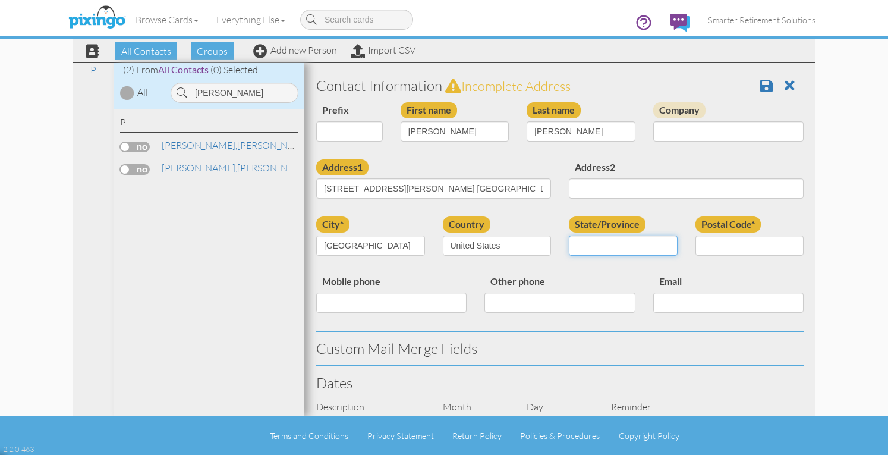
select select "object:62906"
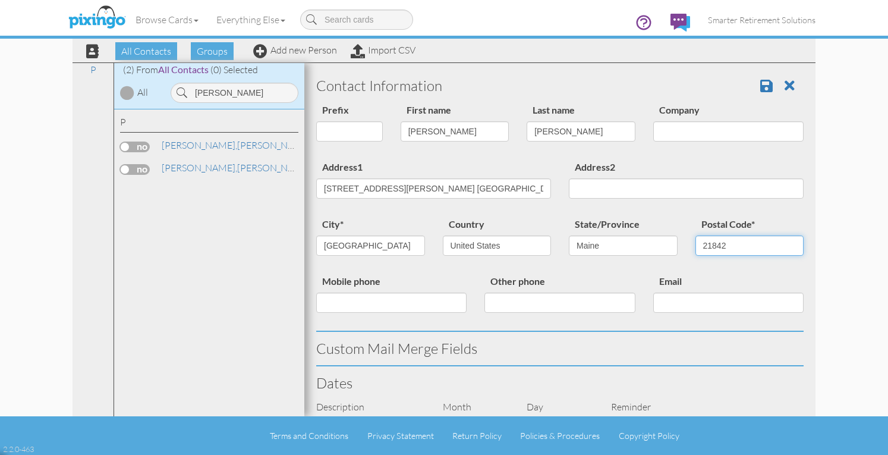
type input "21842"
click at [601, 241] on select "AA (Military) AE (Military) Alabama Alaska American Samoa AP (Military) Arizona…" at bounding box center [623, 245] width 109 height 20
select select "object:62908"
click at [569, 235] on select "AA (Military) AE (Military) Alabama Alaska American Samoa AP (Military) Arizona…" at bounding box center [623, 245] width 109 height 20
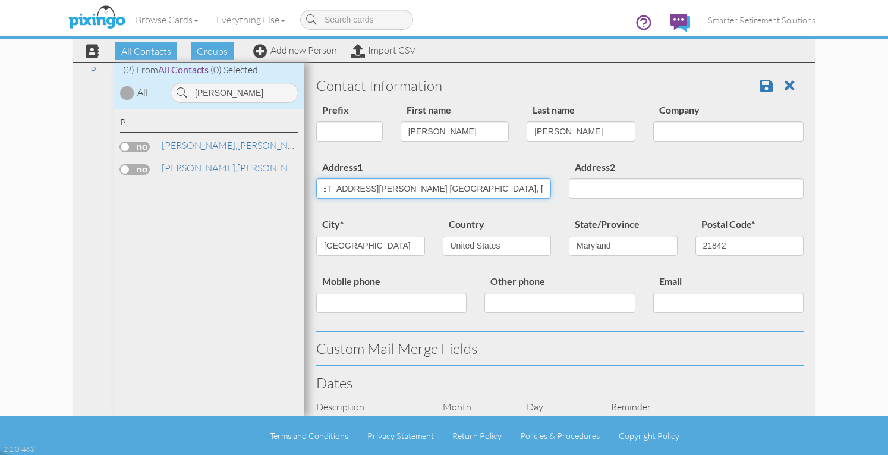
drag, startPoint x: 404, startPoint y: 189, endPoint x: 585, endPoint y: 203, distance: 181.4
click at [585, 203] on div "Address1 9822 Keyser Point Rd. Ocean City, Maryland 21842 United States Address2" at bounding box center [559, 187] width 505 height 57
type input "[STREET_ADDRESS][PERSON_NAME]"
click at [488, 167] on div "Address1 9822 Keyser Point Rd" at bounding box center [433, 183] width 253 height 48
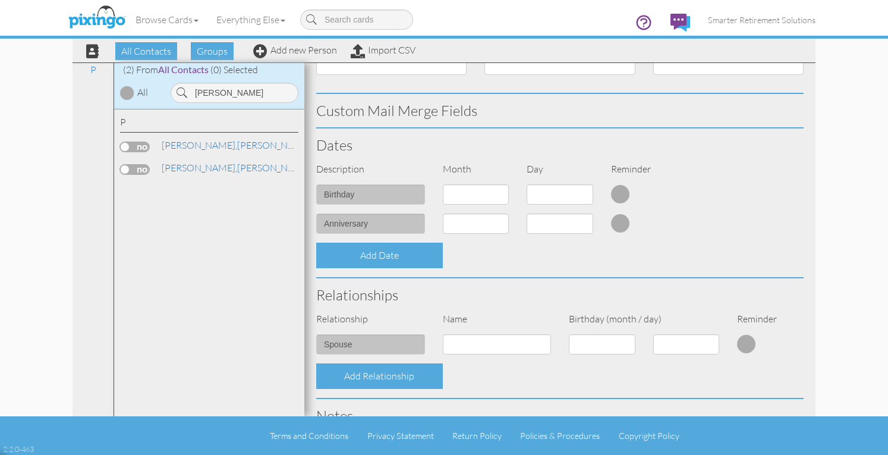
scroll to position [415, 0]
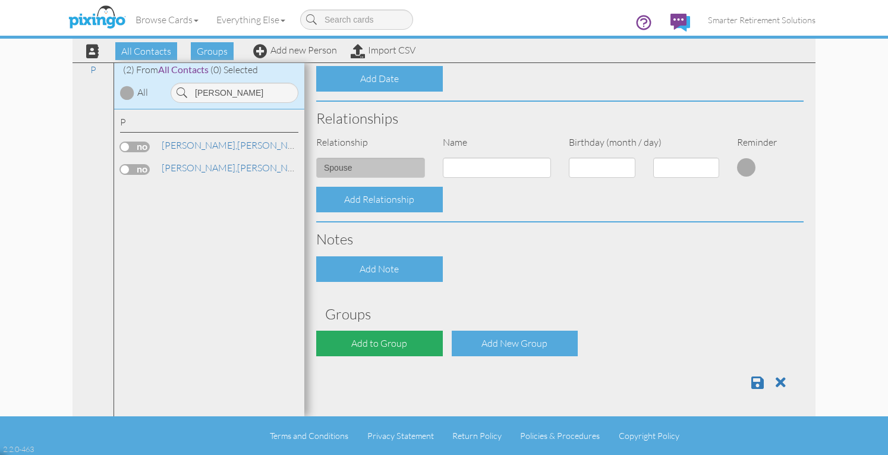
click at [382, 351] on div "Add to Group" at bounding box center [379, 344] width 127 height 26
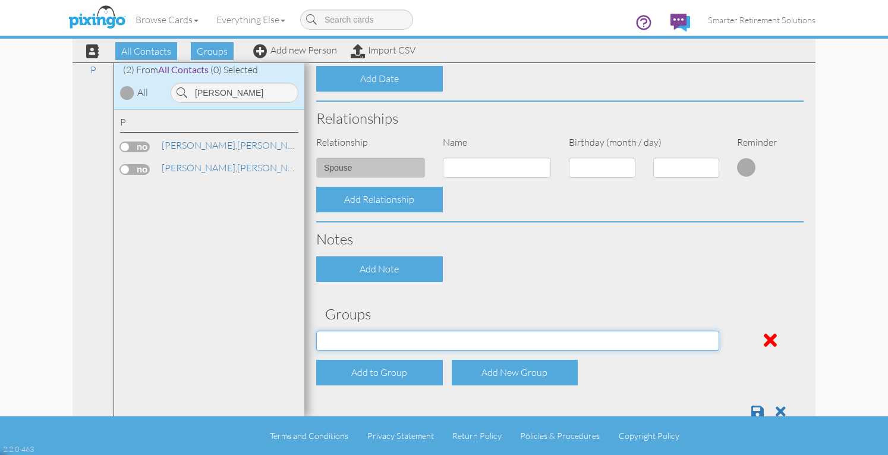
click at [379, 337] on select "04/22/2025 SMARTER FEDS OSD DMEA California 06/25/2025 BOP Onsite 08/12 Puerto …" at bounding box center [517, 341] width 403 height 20
select select "object:63006"
click at [316, 331] on select "04/22/2025 SMARTER FEDS OSD DMEA California 06/25/2025 BOP Onsite 08/12 Puerto …" at bounding box center [517, 341] width 403 height 20
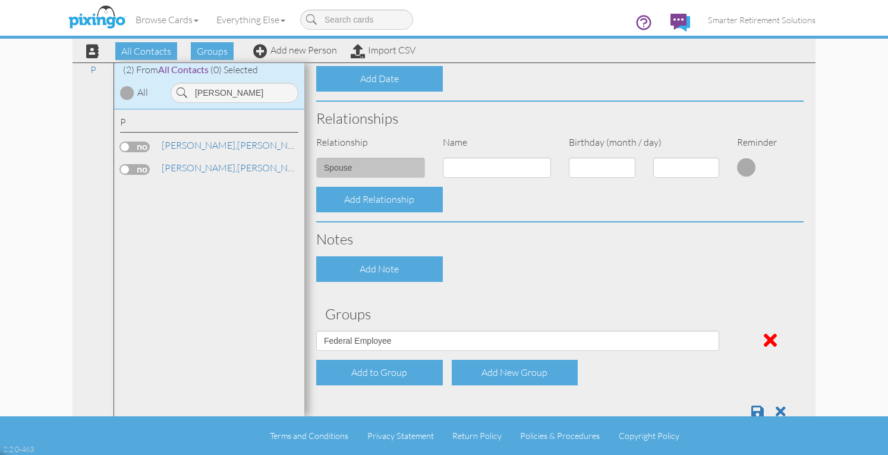
click at [555, 290] on div "Contact Information Prefix Dr. Mr. Mrs. First name Dixie Last name Porter Compa…" at bounding box center [560, 41] width 488 height 774
click at [752, 410] on span at bounding box center [758, 411] width 12 height 14
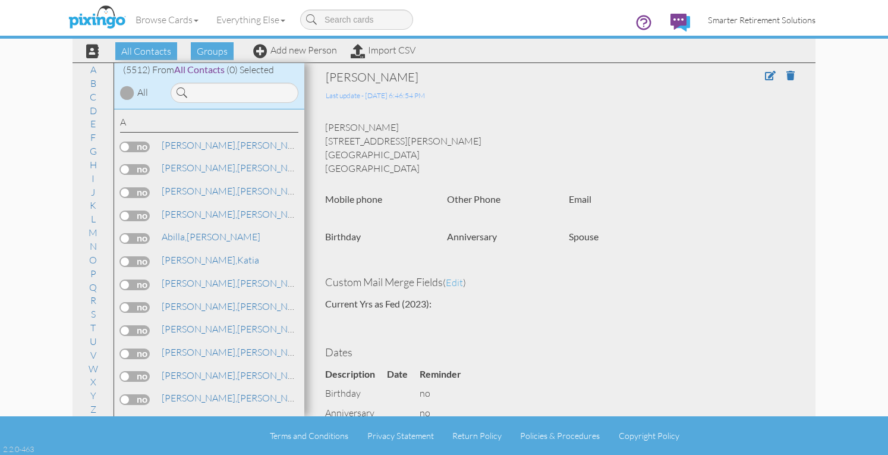
click at [760, 23] on span "Smarter Retirement Solutions" at bounding box center [762, 20] width 108 height 10
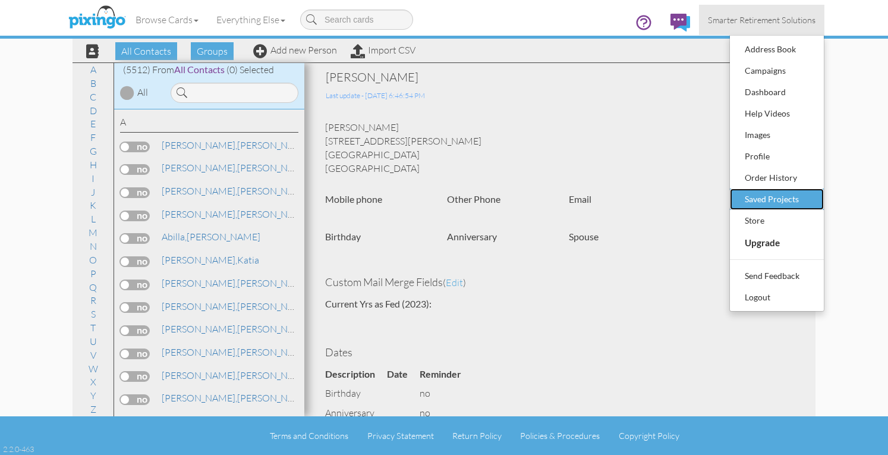
click at [761, 198] on div "Saved Projects" at bounding box center [777, 199] width 70 height 18
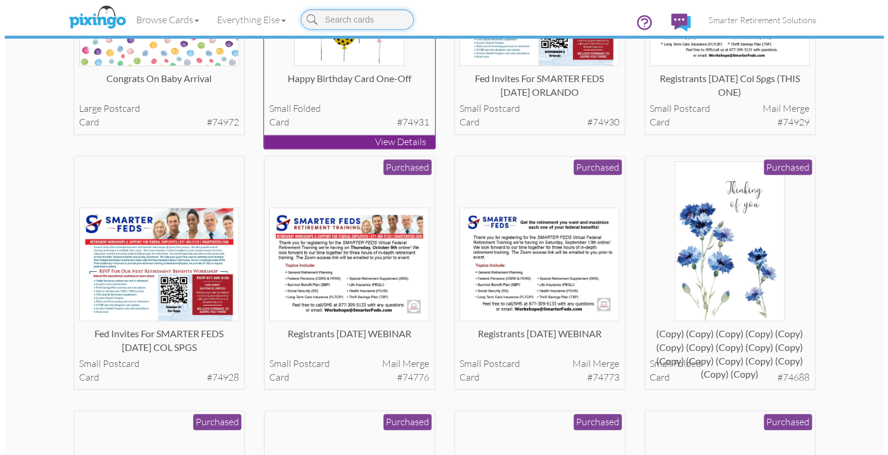
scroll to position [476, 0]
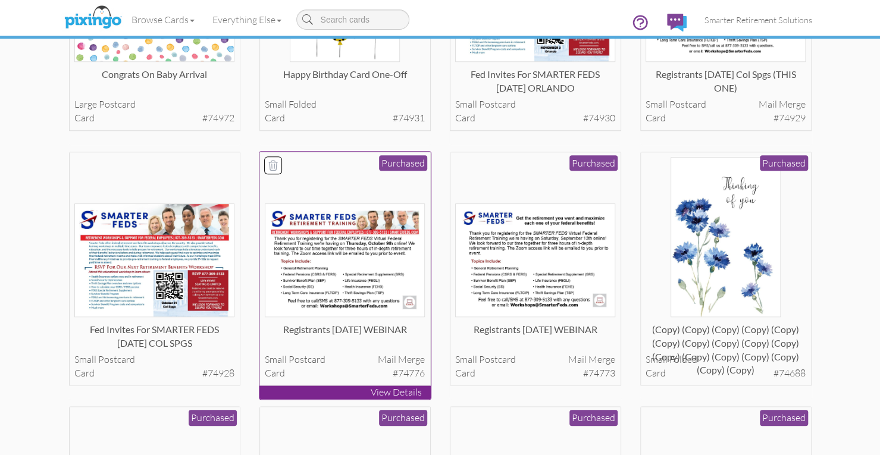
click at [347, 260] on img at bounding box center [345, 260] width 160 height 114
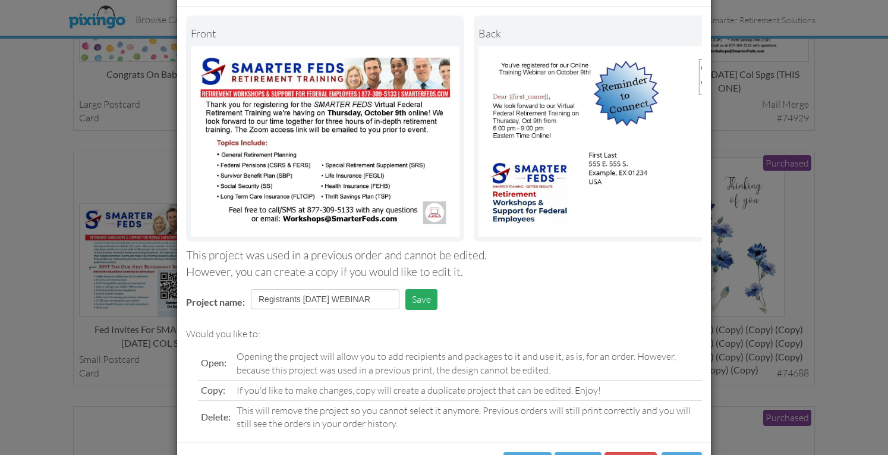
scroll to position [109, 0]
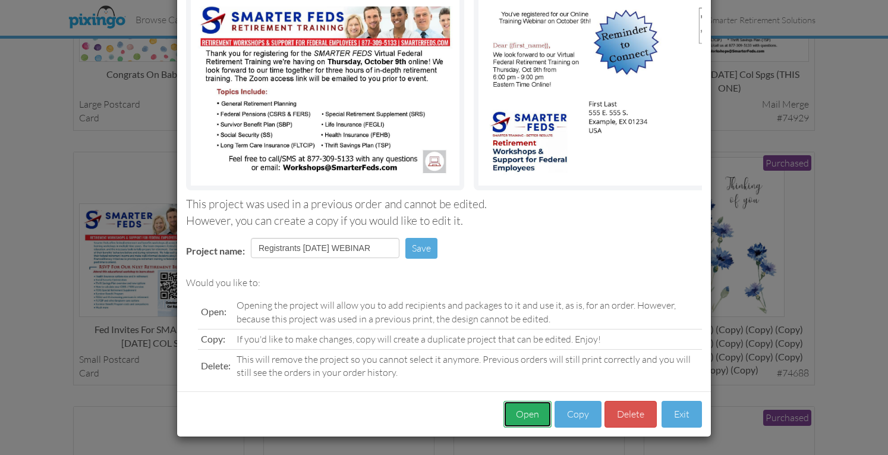
click at [532, 411] on button "Open" at bounding box center [528, 414] width 48 height 27
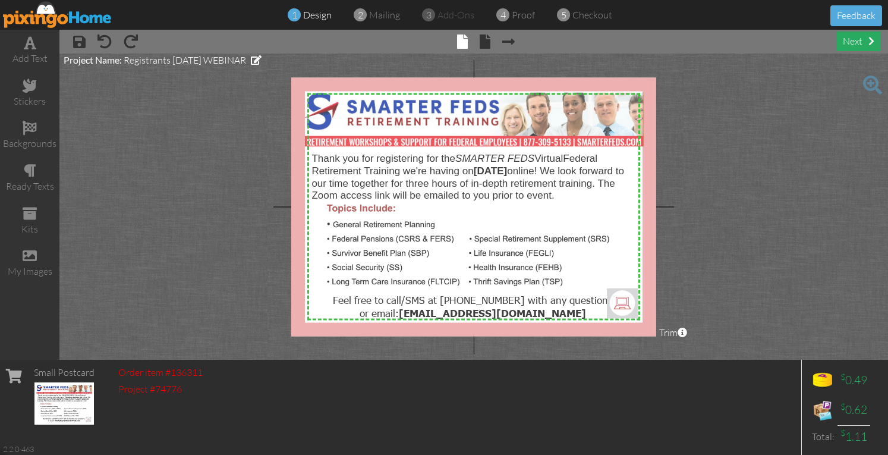
click at [846, 45] on div "next" at bounding box center [858, 42] width 43 height 20
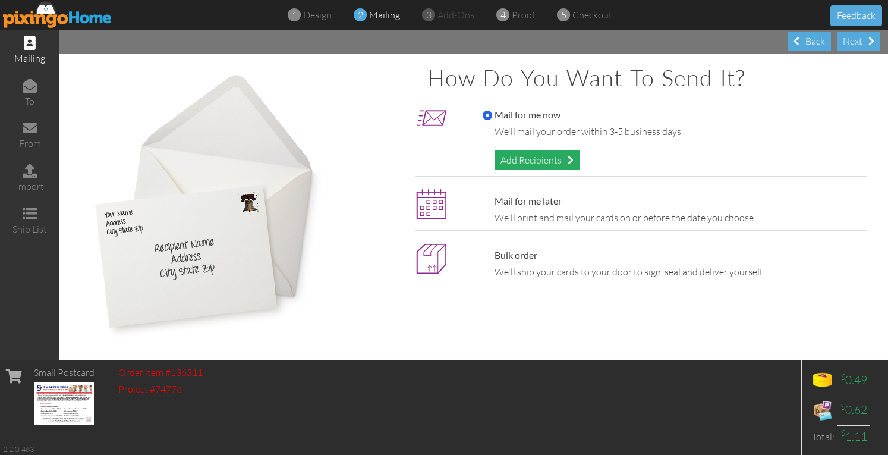
click at [529, 166] on div "Add Recipients" at bounding box center [537, 160] width 85 height 20
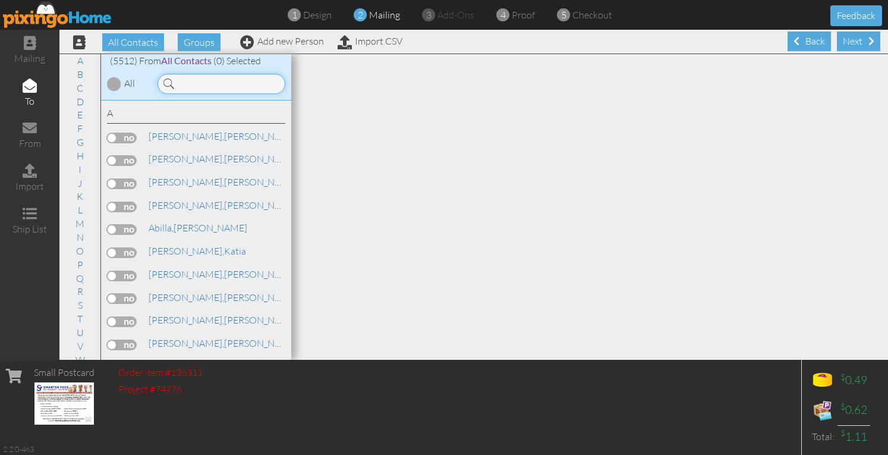
click at [225, 82] on input at bounding box center [222, 84] width 128 height 20
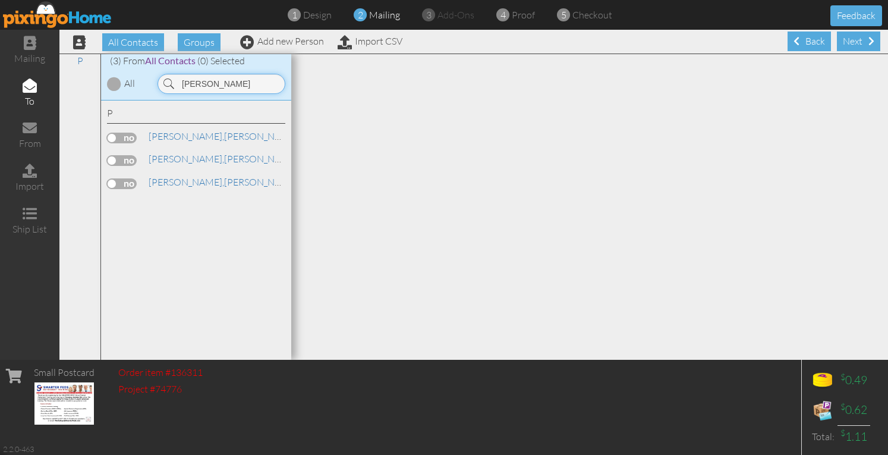
type input "[PERSON_NAME]"
click at [131, 139] on label at bounding box center [122, 138] width 30 height 11
click at [0, 0] on input "checkbox" at bounding box center [0, 0] width 0 height 0
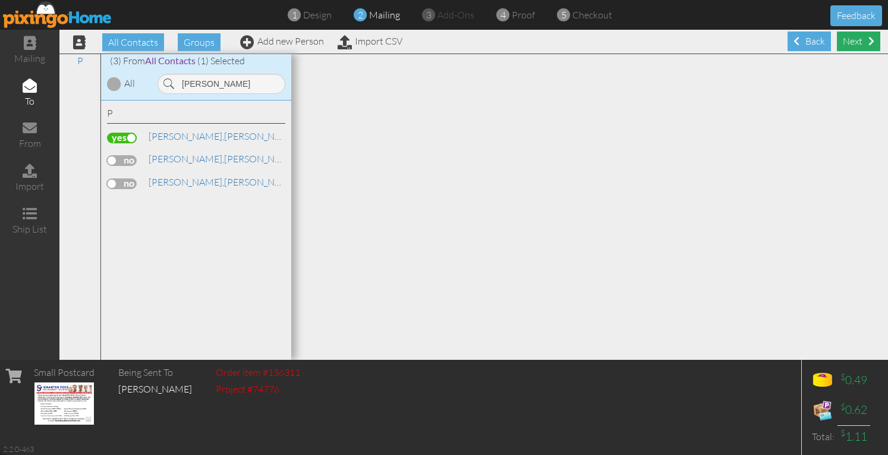
click at [839, 43] on div "Next" at bounding box center [858, 42] width 43 height 20
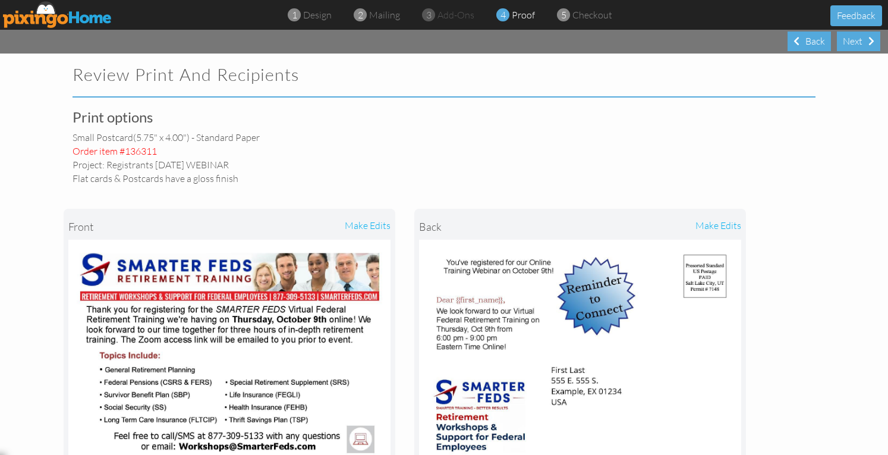
scroll to position [355, 0]
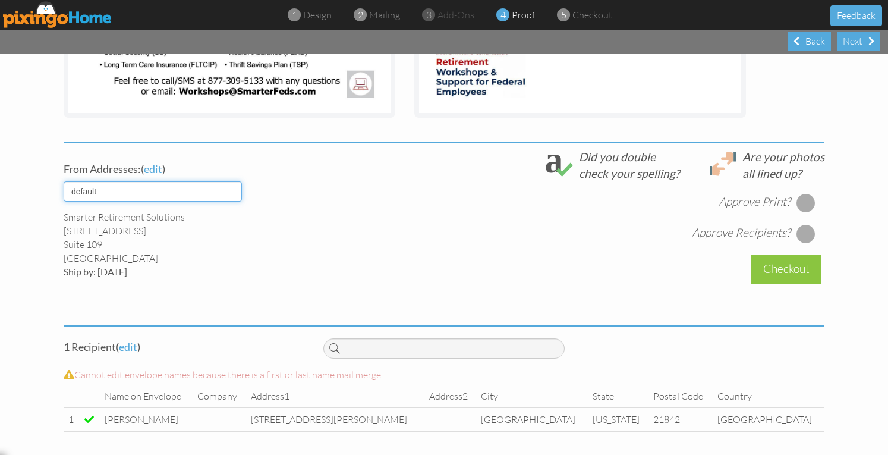
click at [174, 189] on select "default HOME DENVER Team AUSTIN Team COL SPGS team ORLANDO Team Replica Wealth …" at bounding box center [153, 191] width 178 height 20
select select "object:30012"
click at [64, 181] on select "default HOME DENVER Team AUSTIN Team COL SPGS team ORLANDO Team Replica Wealth …" at bounding box center [153, 191] width 178 height 20
click at [799, 205] on div at bounding box center [806, 202] width 19 height 19
click at [801, 227] on div at bounding box center [806, 233] width 19 height 19
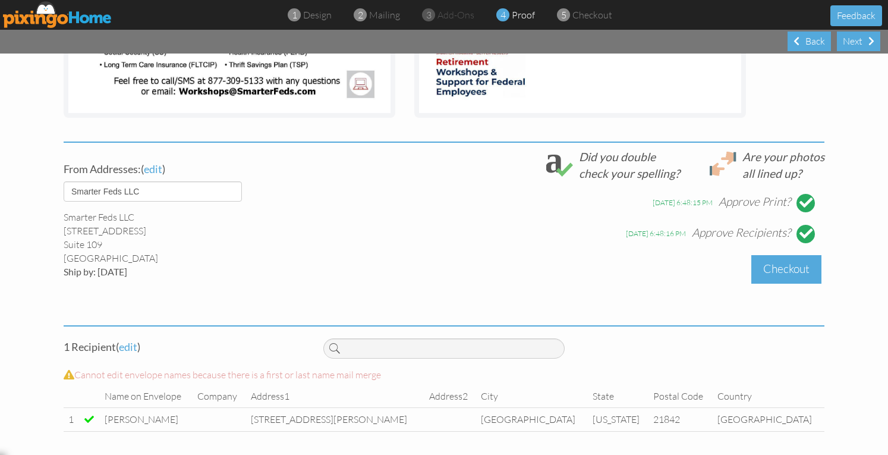
click at [782, 268] on div "Checkout" at bounding box center [787, 269] width 70 height 28
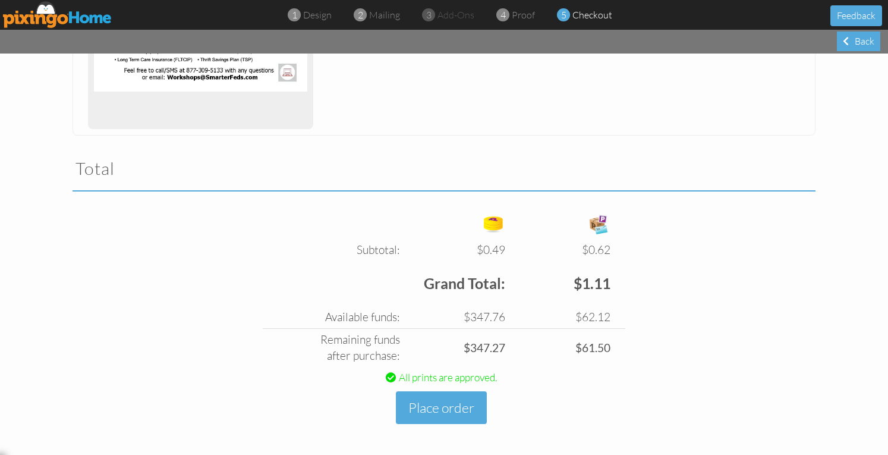
scroll to position [299, 0]
click at [431, 401] on button "Place order" at bounding box center [441, 407] width 91 height 33
